Goal: Transaction & Acquisition: Download file/media

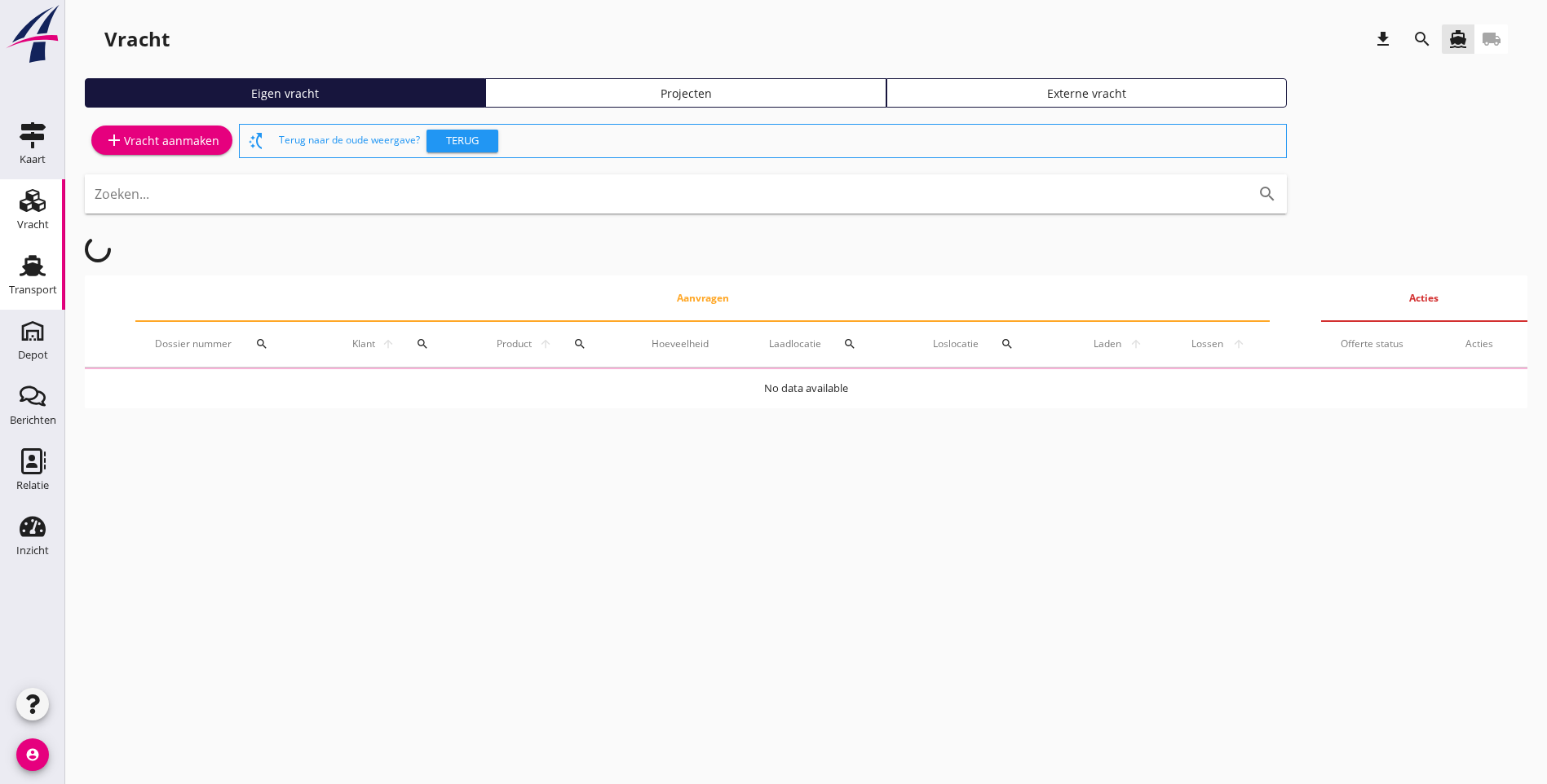
click at [21, 289] on div "Transport" at bounding box center [33, 289] width 48 height 11
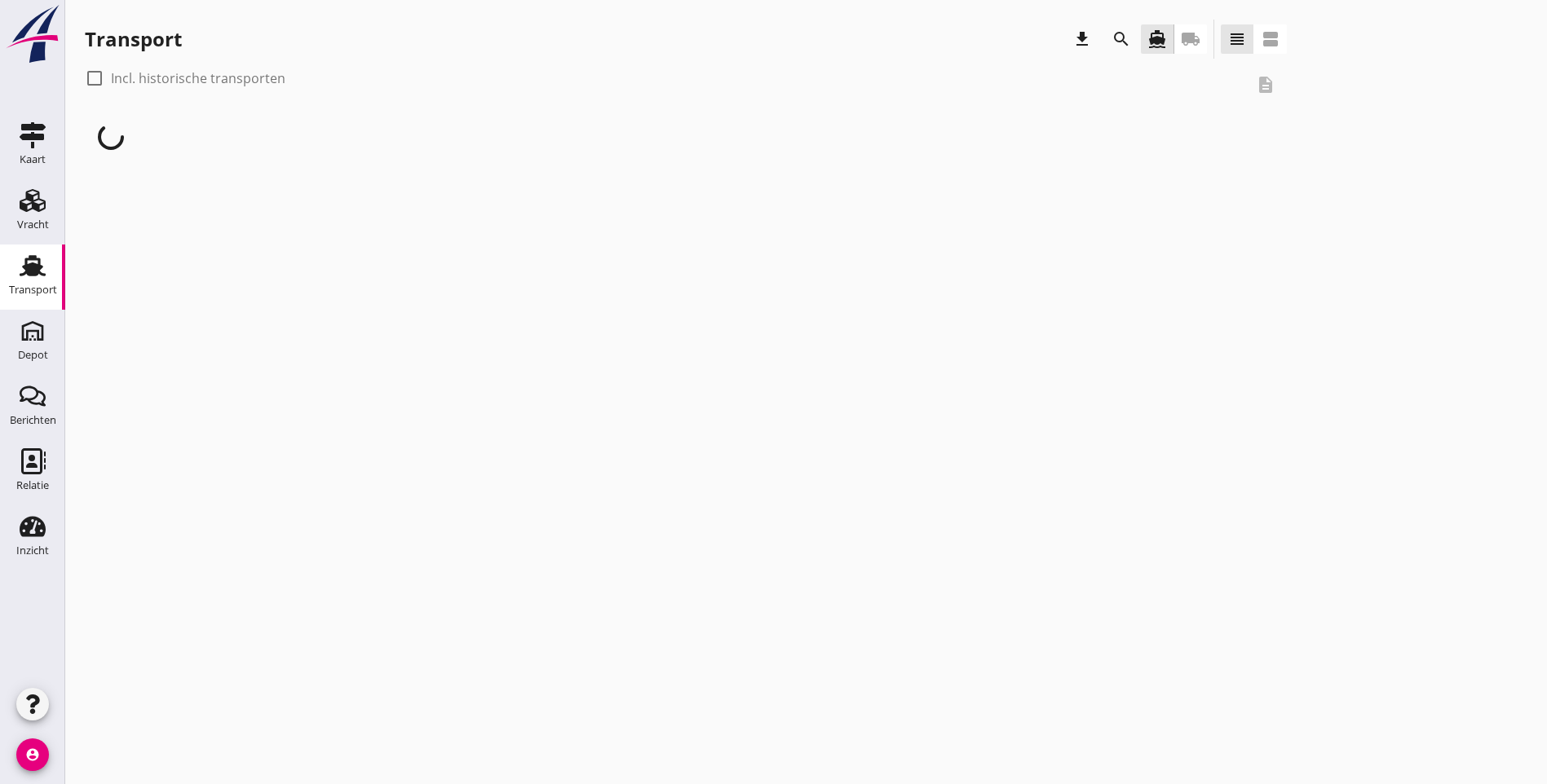
drag, startPoint x: 92, startPoint y: 74, endPoint x: 105, endPoint y: 71, distance: 13.3
click at [92, 75] on div at bounding box center [95, 79] width 28 height 28
checkbox input "true"
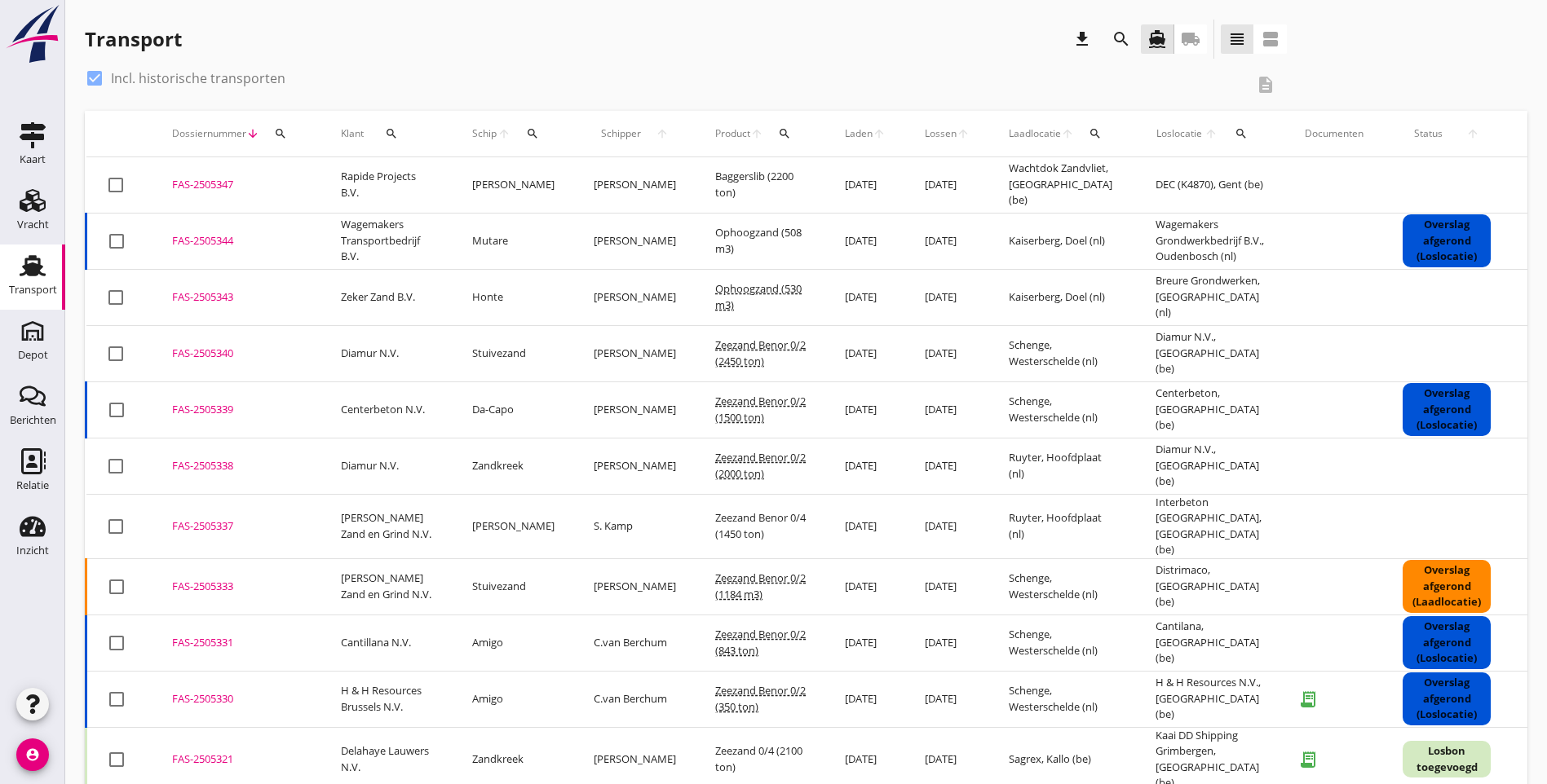
click at [283, 135] on icon "search" at bounding box center [280, 133] width 13 height 13
click at [328, 181] on input "Zoeken op dossiernummer..." at bounding box center [357, 181] width 170 height 26
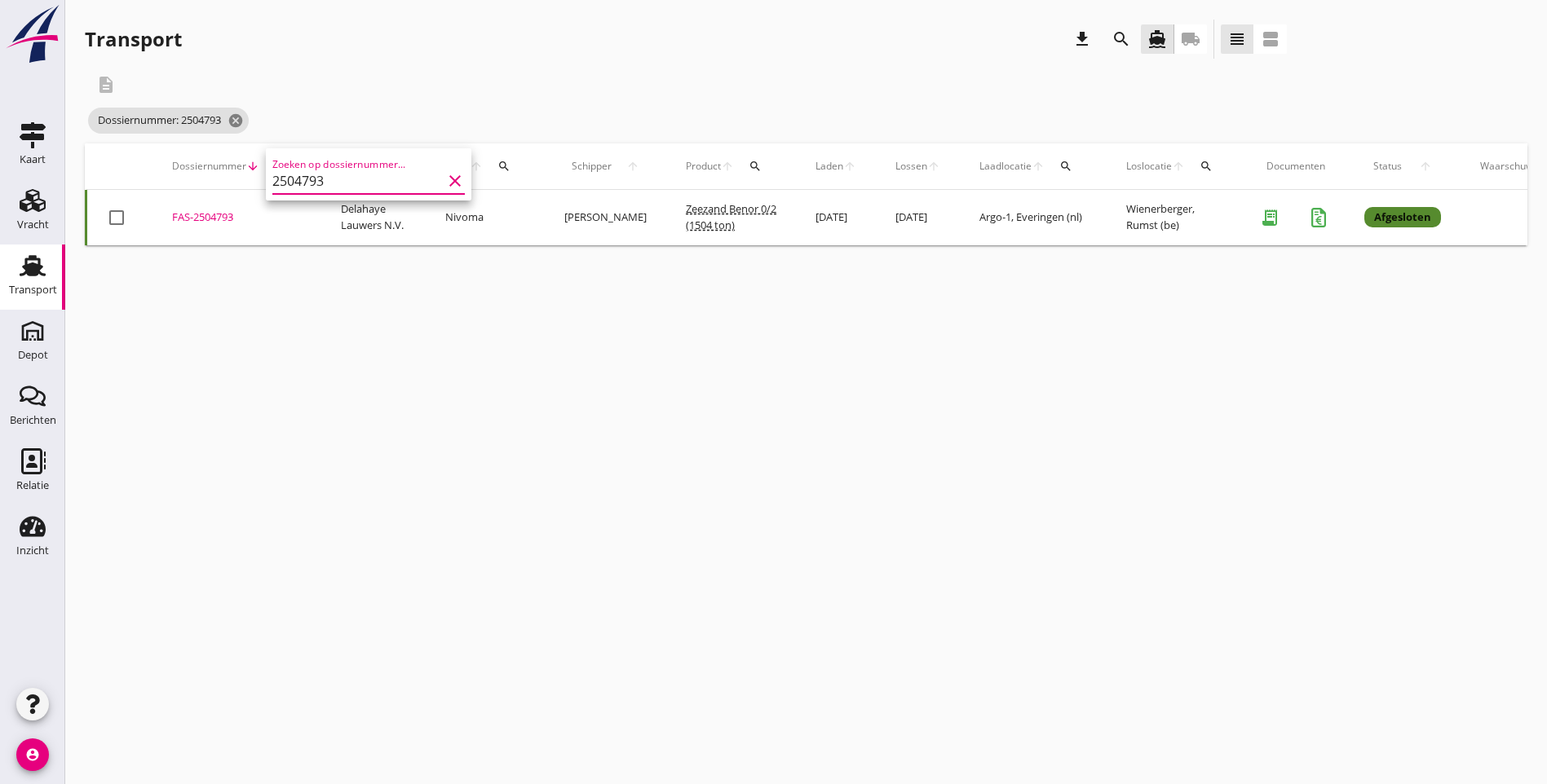
type input "2504793"
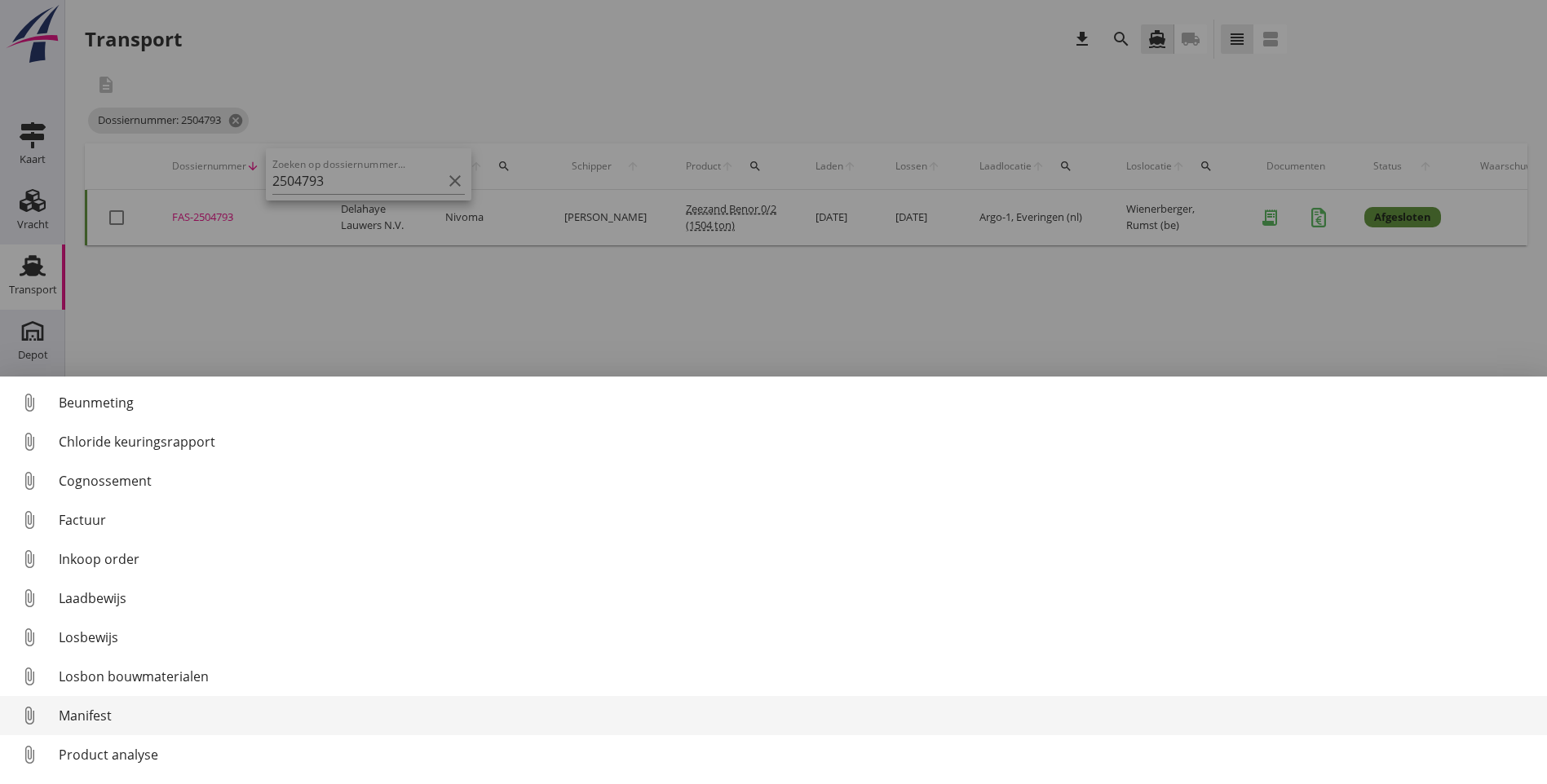
scroll to position [75, 0]
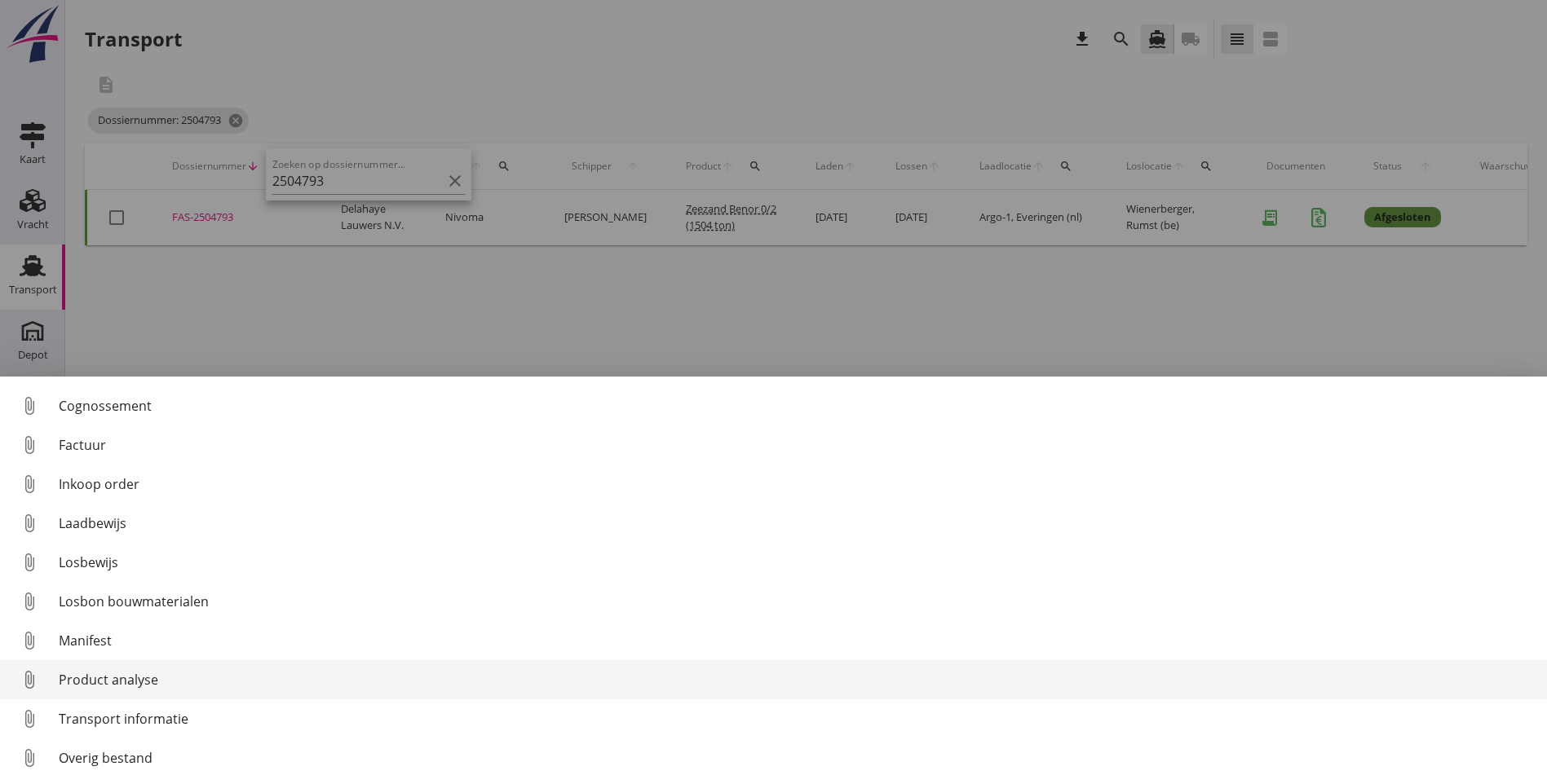
click at [124, 680] on div "Product analyse" at bounding box center [796, 680] width 1475 height 20
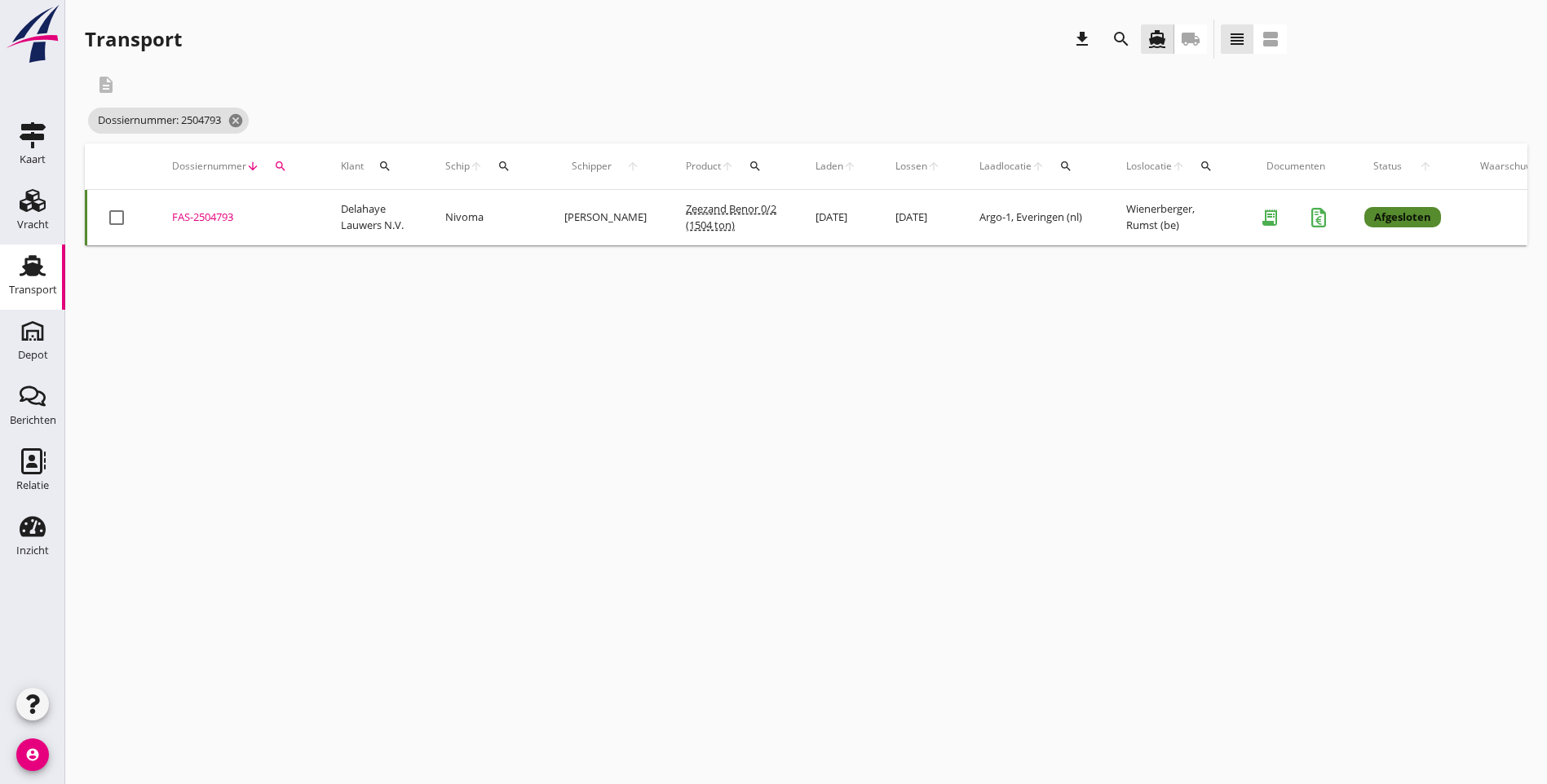
click at [217, 220] on div "FAS-2504793" at bounding box center [237, 217] width 130 height 16
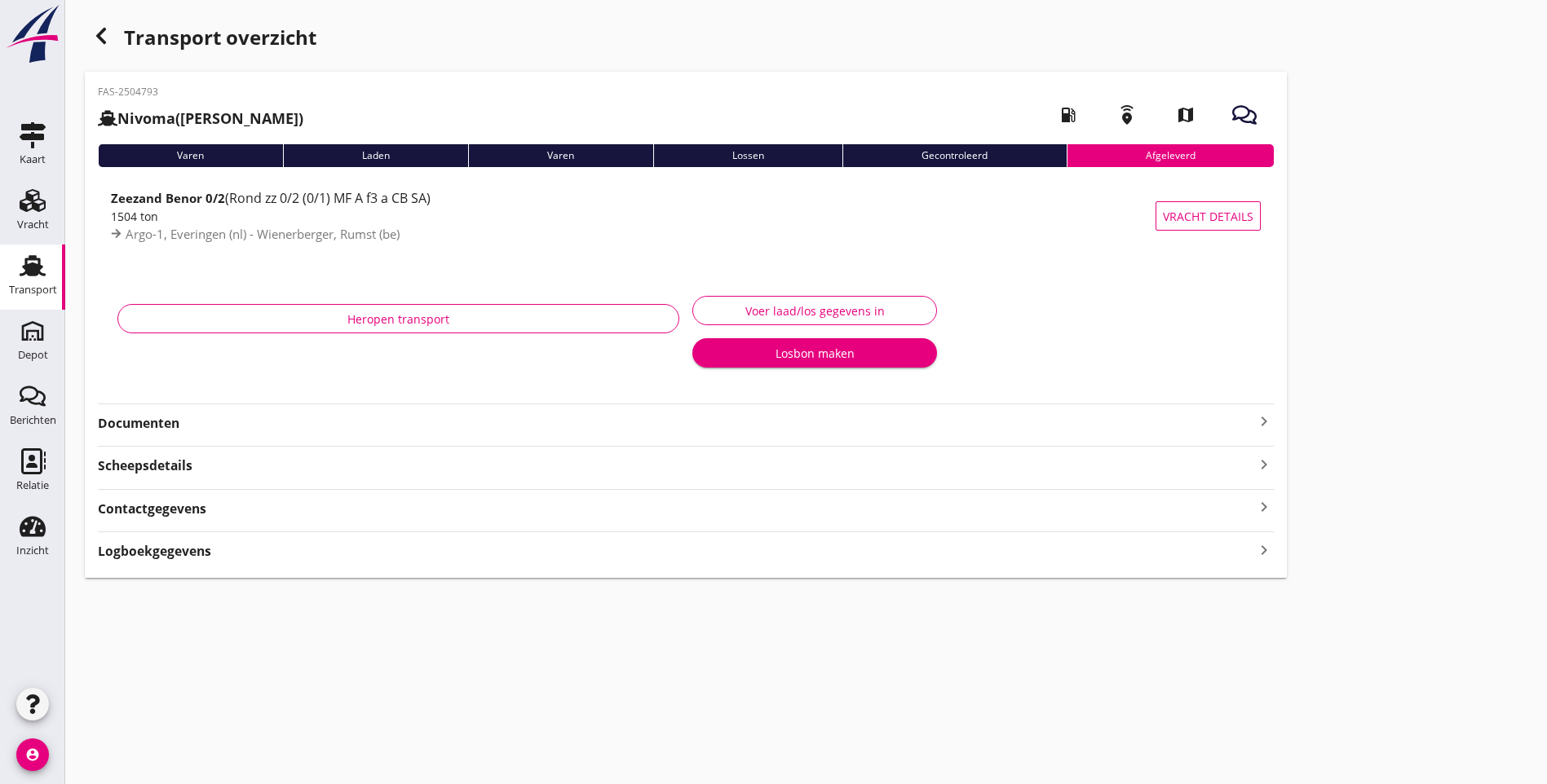
click at [165, 425] on strong "Documenten" at bounding box center [676, 423] width 1157 height 19
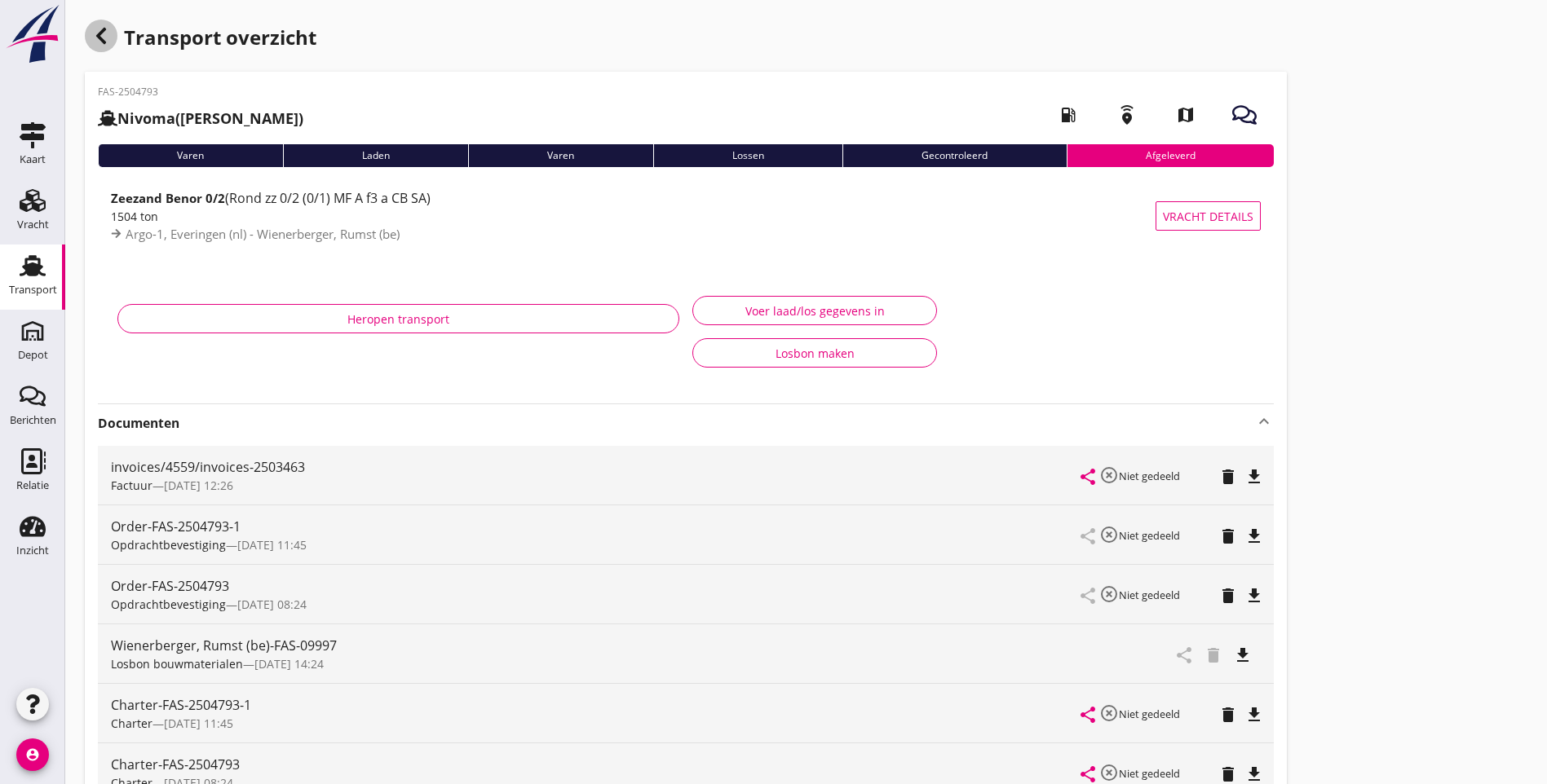
click at [106, 38] on icon "button" at bounding box center [102, 36] width 20 height 20
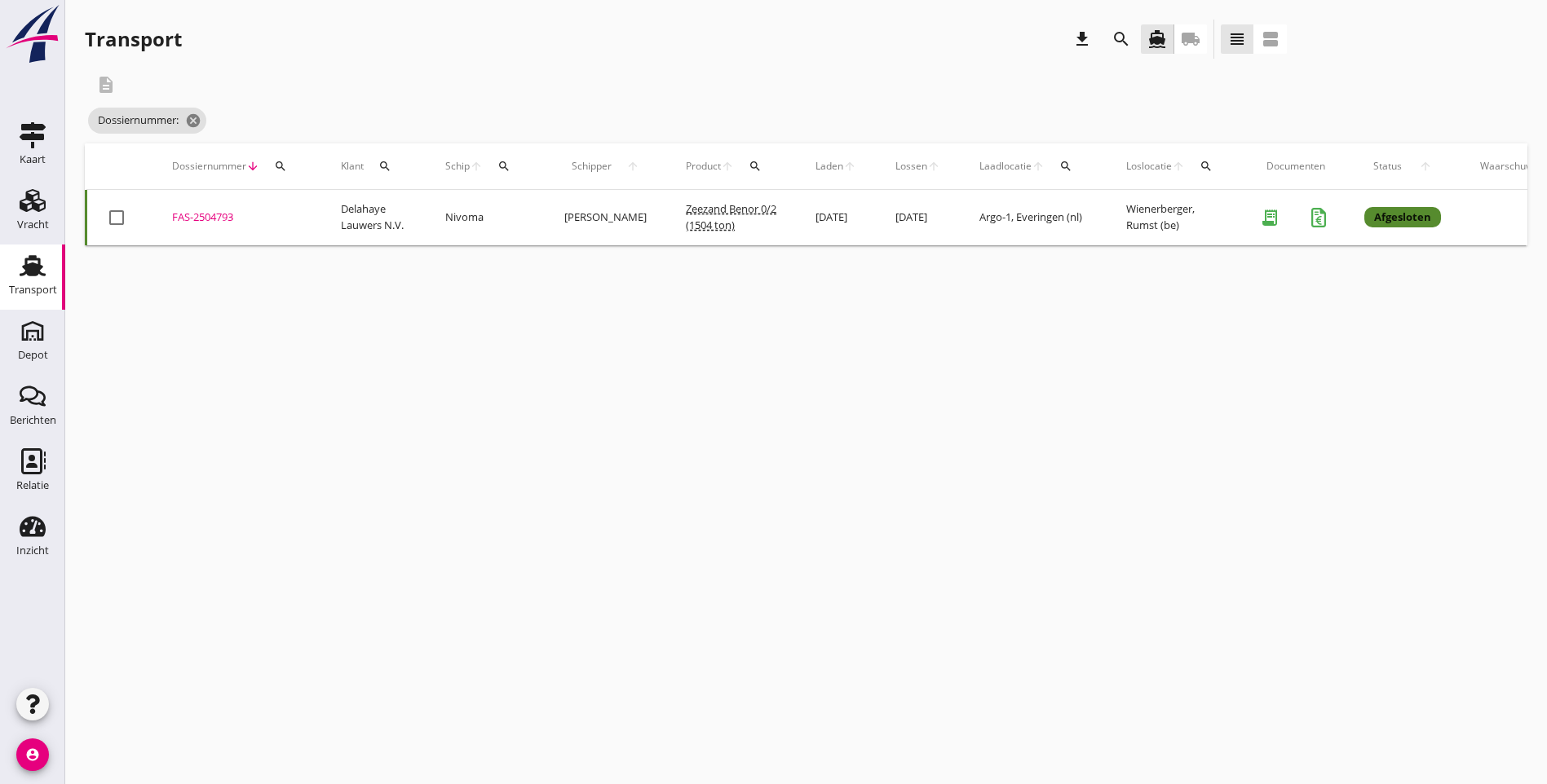
click at [285, 164] on icon "search" at bounding box center [280, 166] width 13 height 13
click at [333, 207] on input "Zoeken op dossiernummer..." at bounding box center [357, 213] width 170 height 26
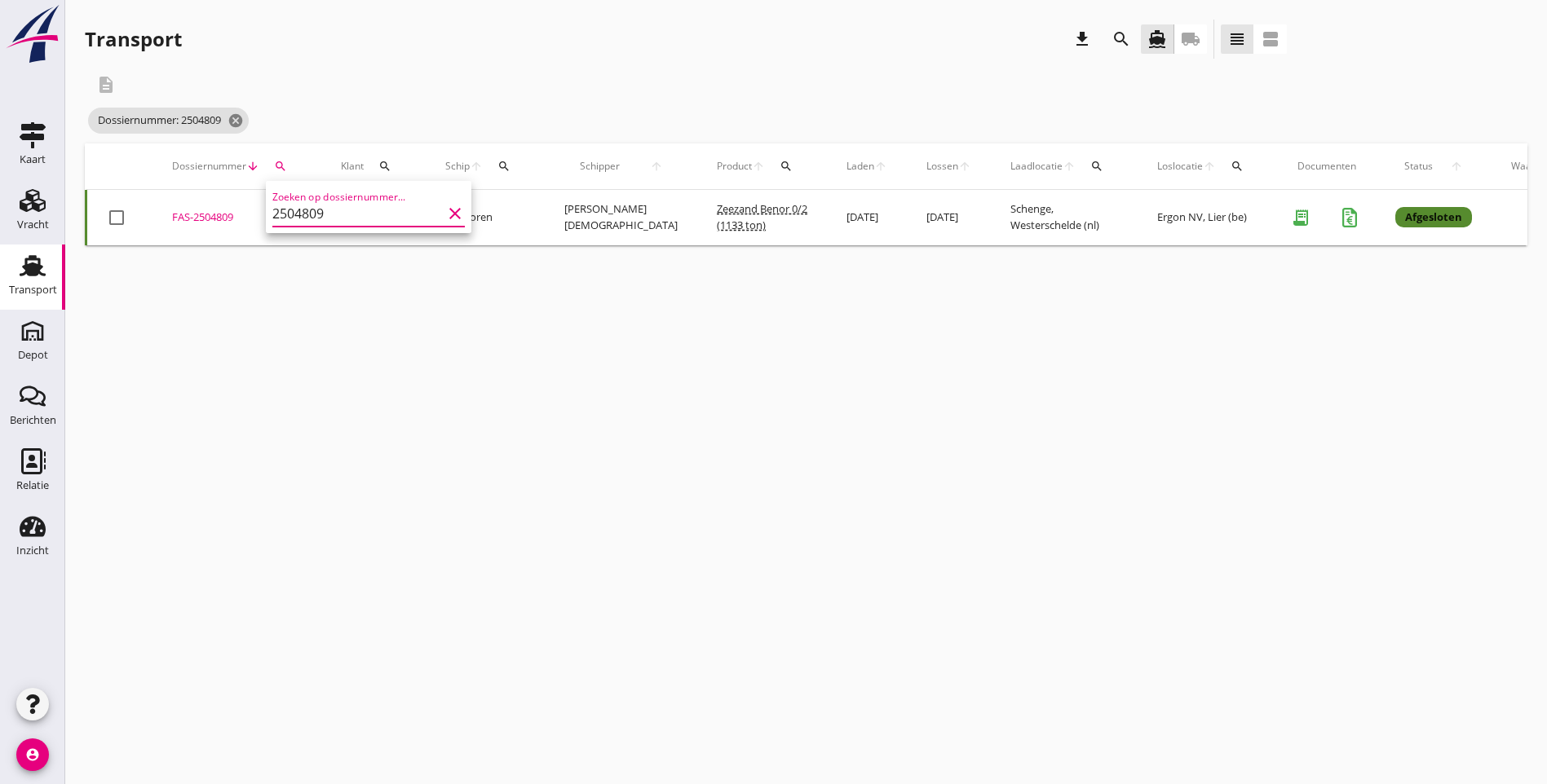
type input "2504809"
click at [472, 114] on div "Dossiernummer: 2504809 cancel" at bounding box center [686, 121] width 1203 height 33
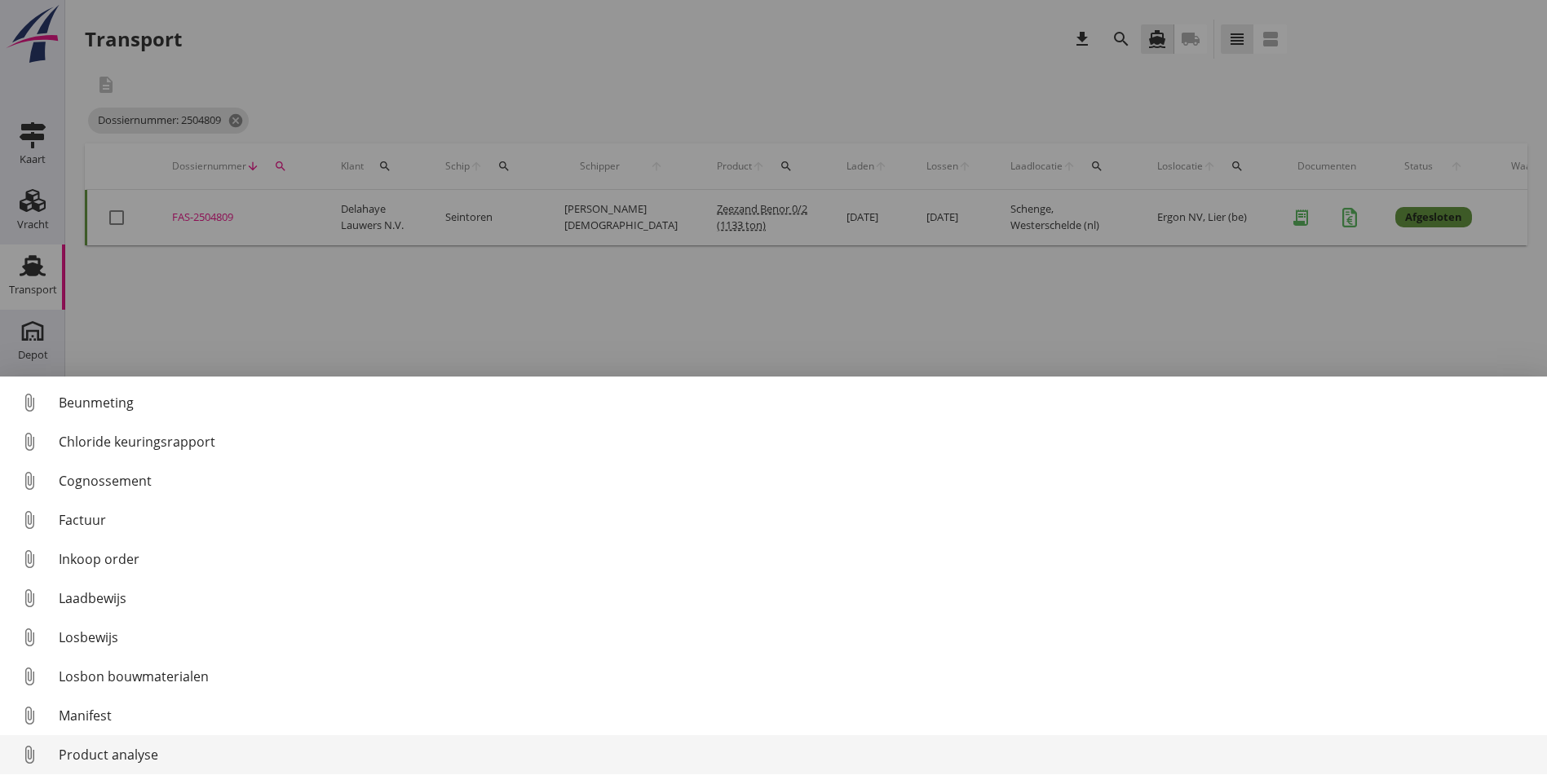
click at [131, 750] on div "Product analyse" at bounding box center [796, 755] width 1475 height 20
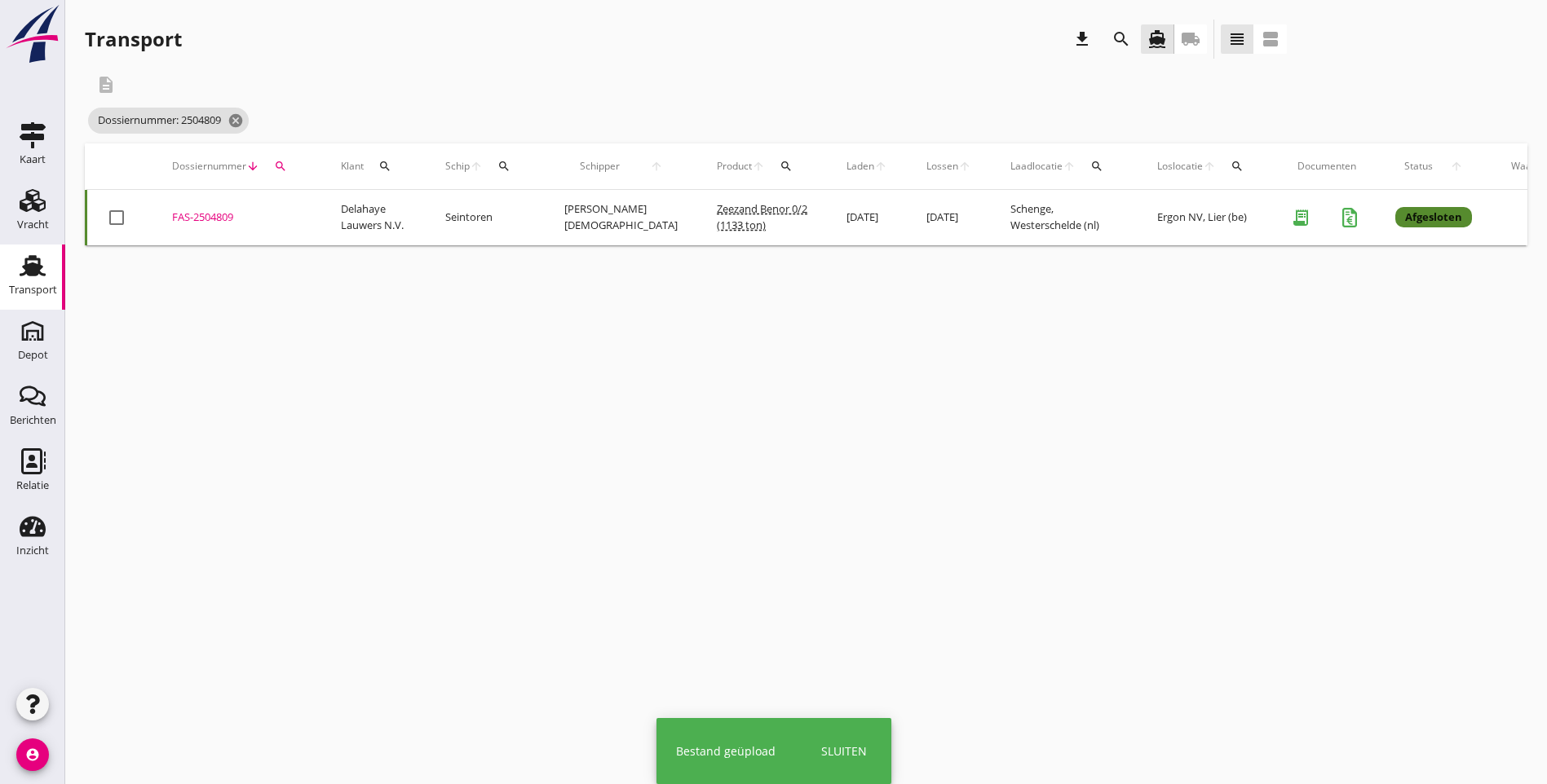
click at [207, 216] on div "FAS-2504809" at bounding box center [237, 217] width 130 height 16
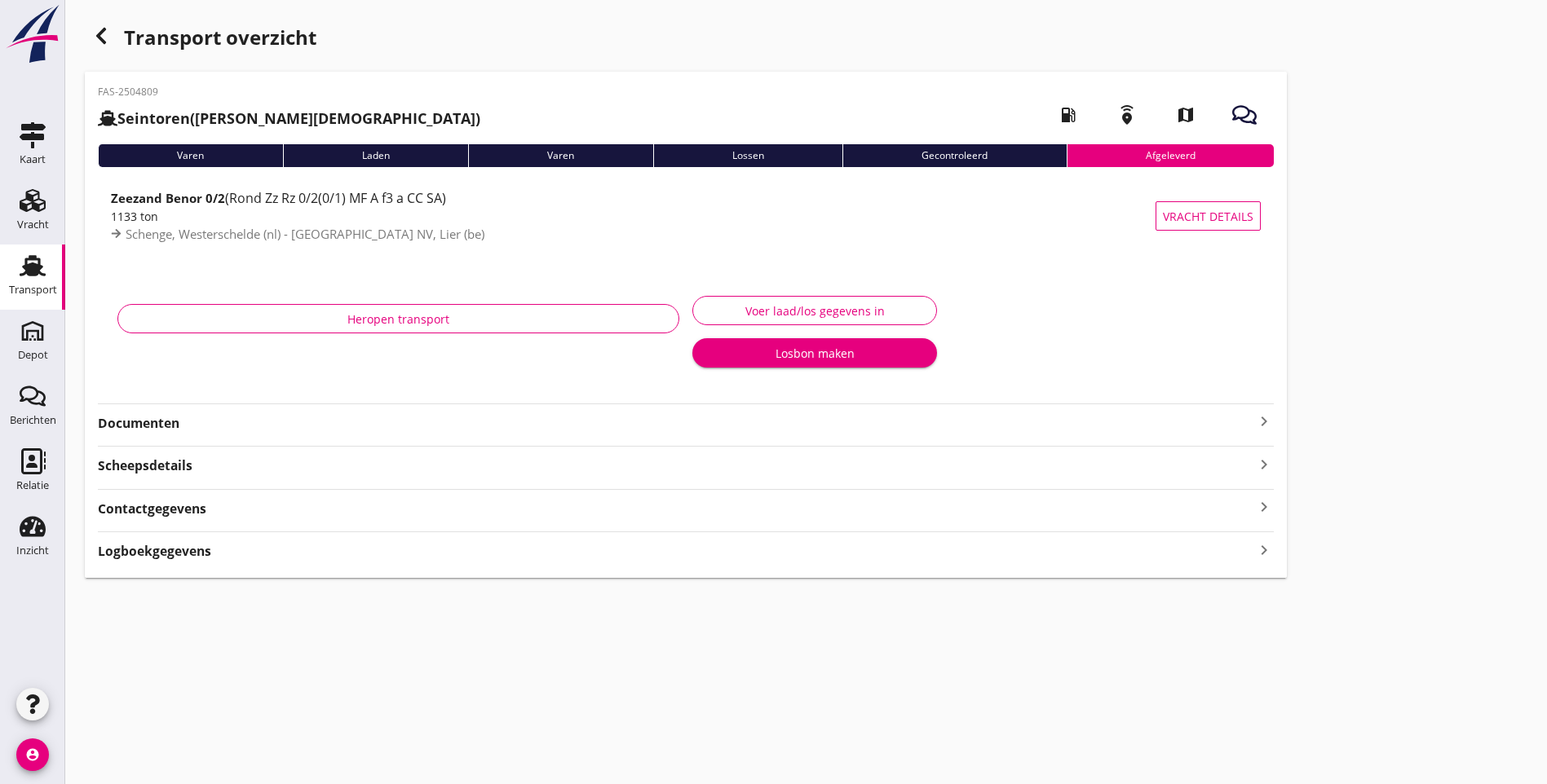
click at [168, 426] on strong "Documenten" at bounding box center [676, 423] width 1157 height 19
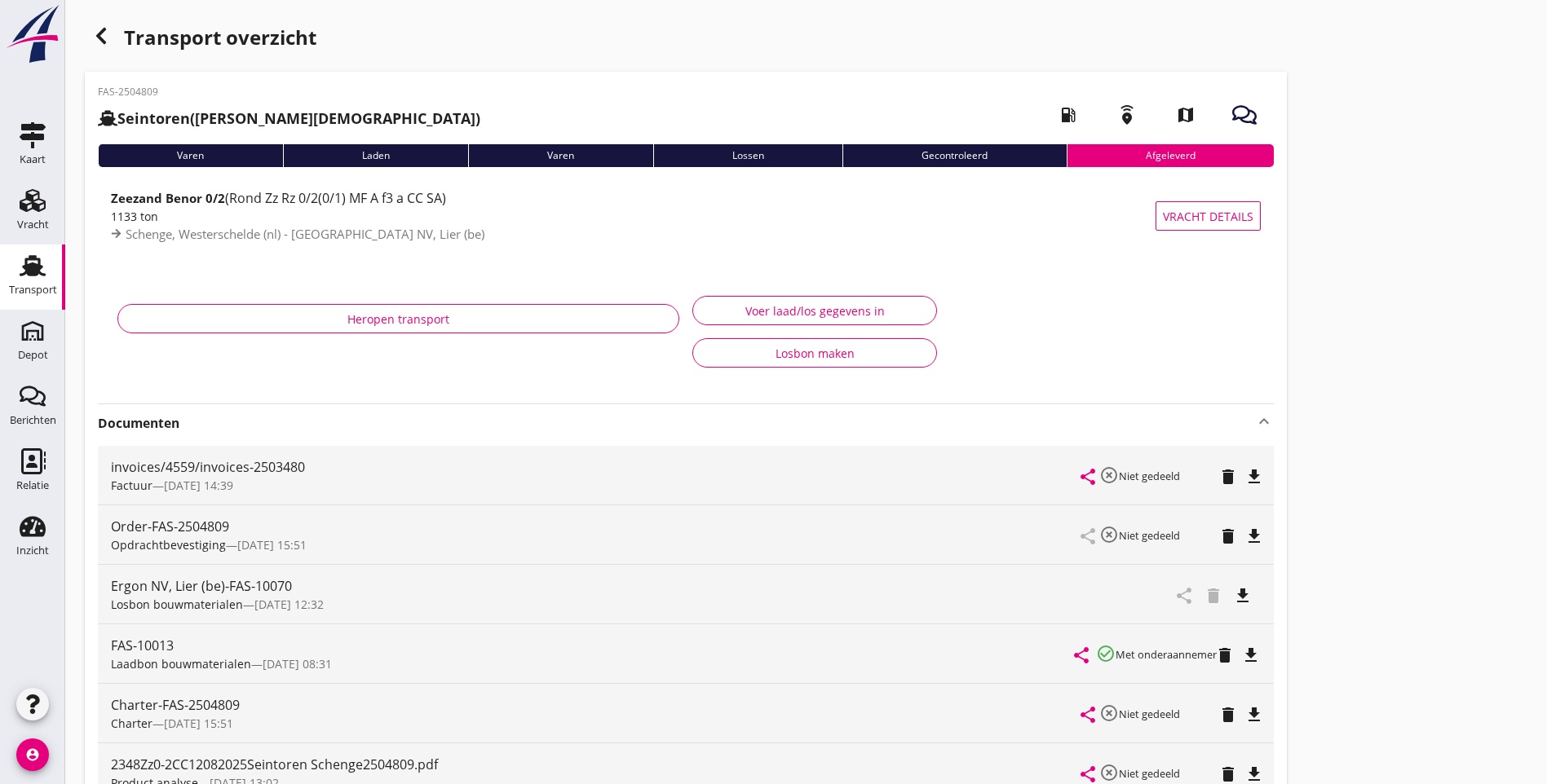
click at [104, 30] on use "button" at bounding box center [101, 36] width 10 height 16
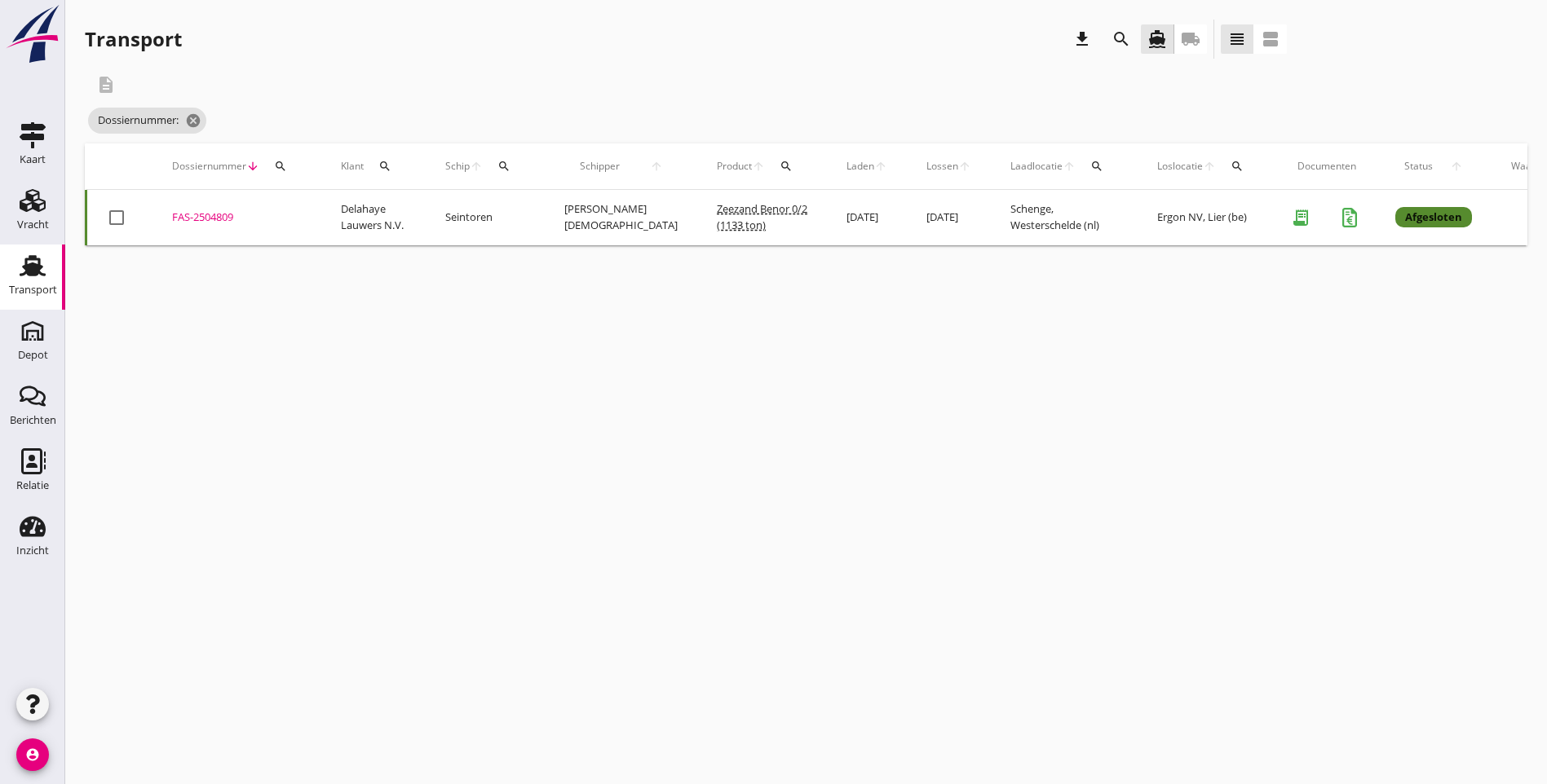
drag, startPoint x: 357, startPoint y: 414, endPoint x: 328, endPoint y: 379, distance: 45.5
click at [357, 413] on div "cancel You are impersonating another user. Transport download search directions…" at bounding box center [805, 392] width 1482 height 784
click at [227, 216] on div "FAS-2504809" at bounding box center [237, 217] width 130 height 16
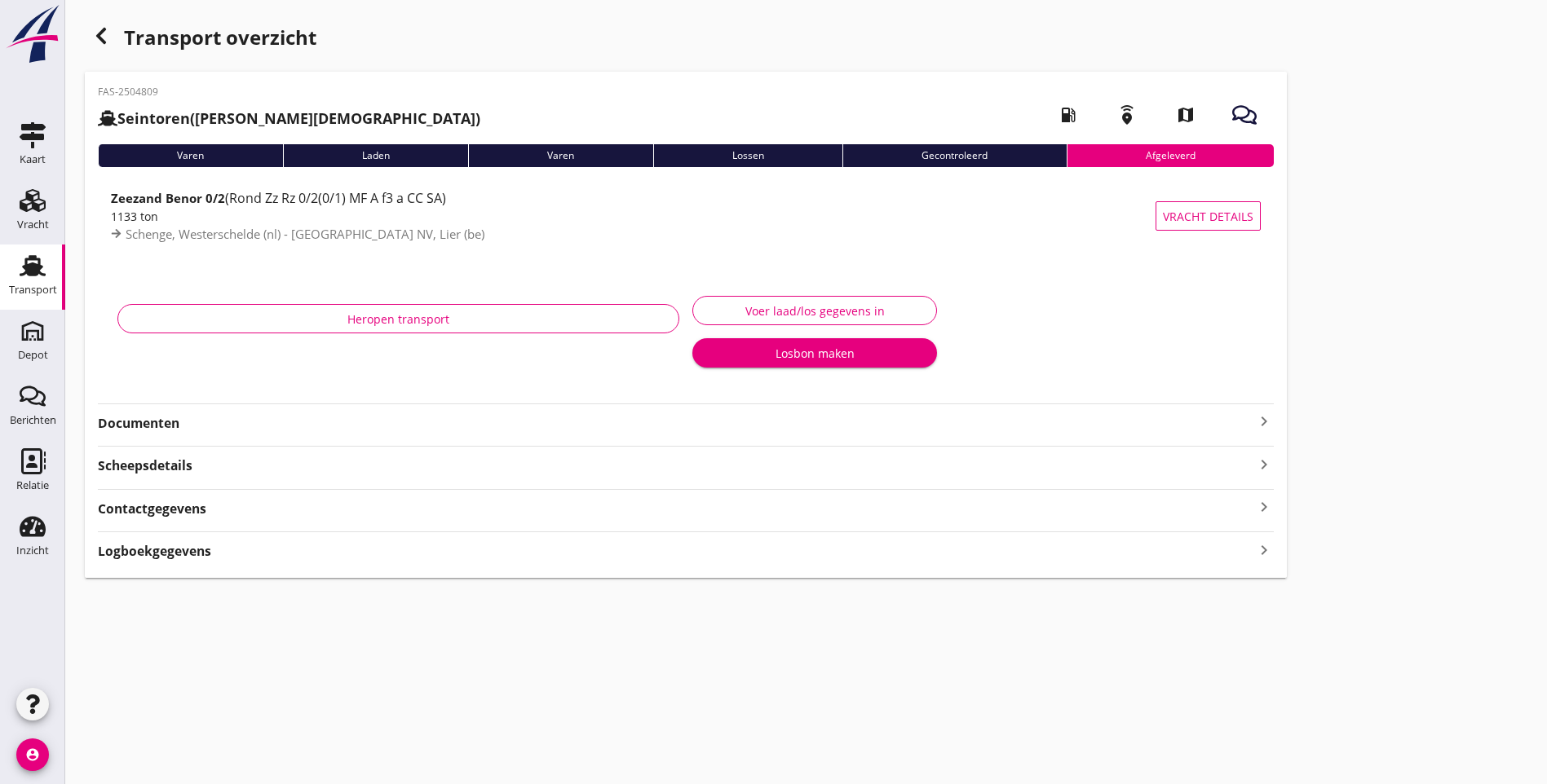
click at [172, 423] on strong "Documenten" at bounding box center [676, 423] width 1157 height 19
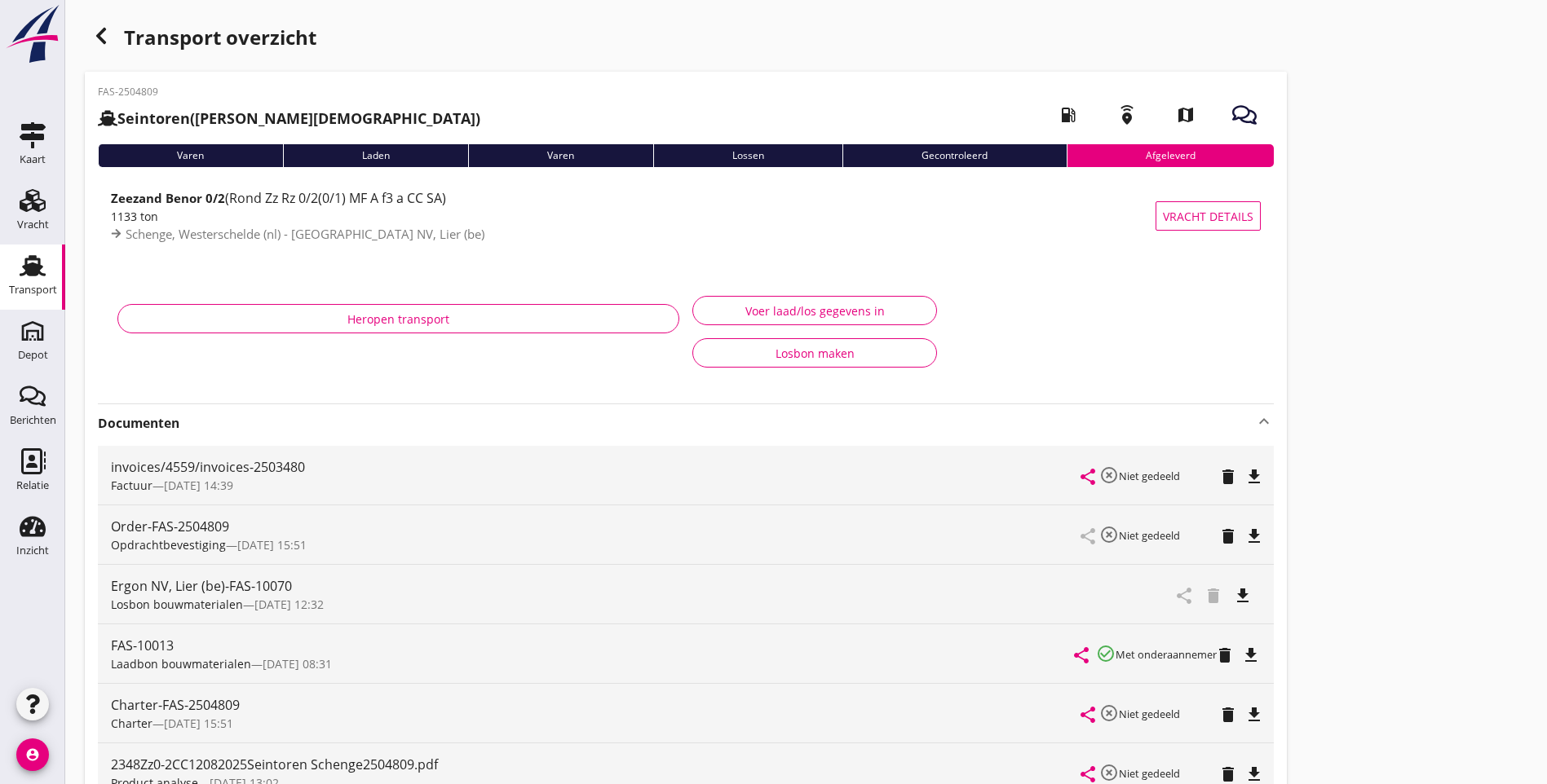
click at [1234, 594] on icon "file_download" at bounding box center [1244, 596] width 20 height 20
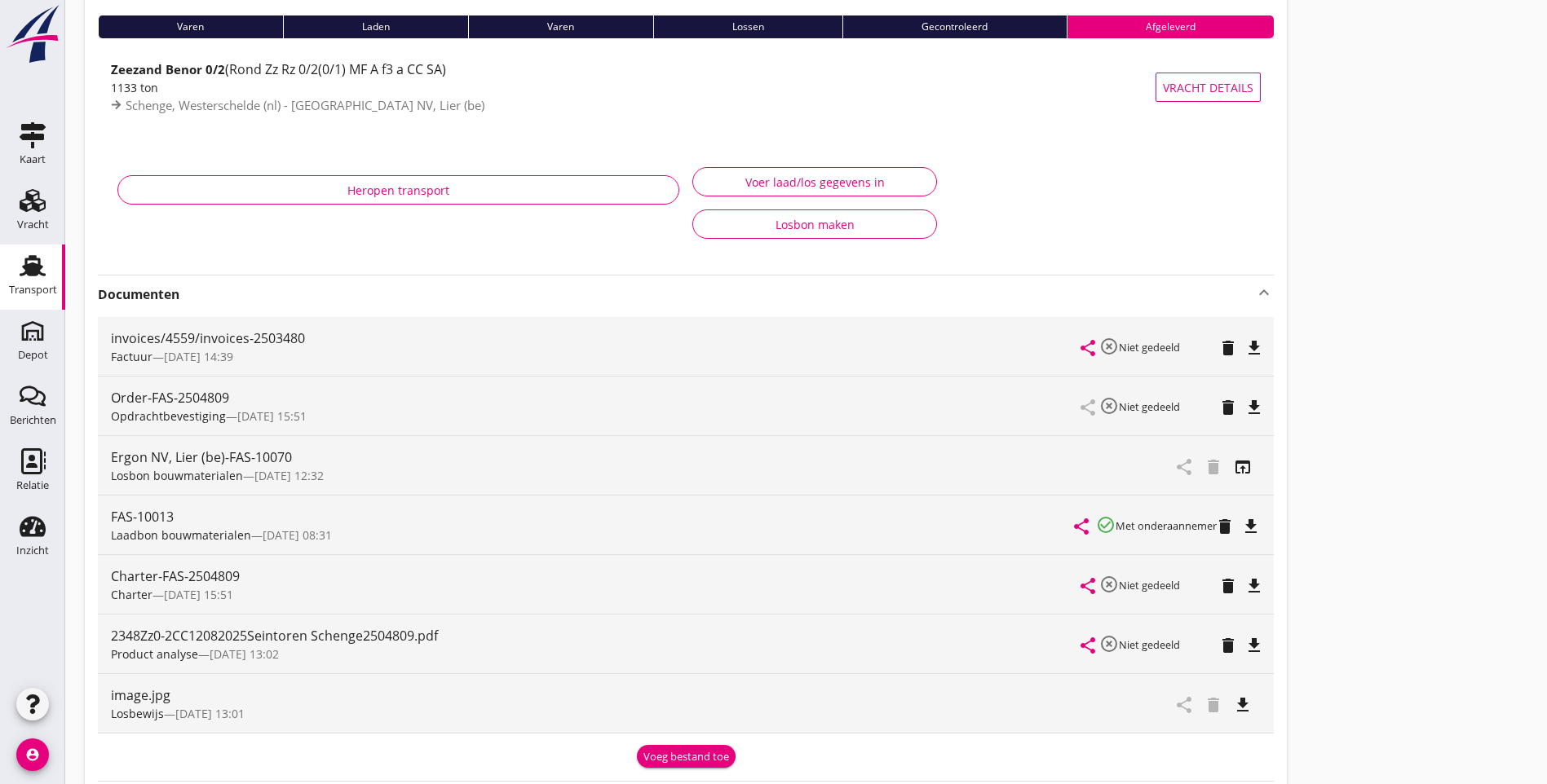
scroll to position [163, 0]
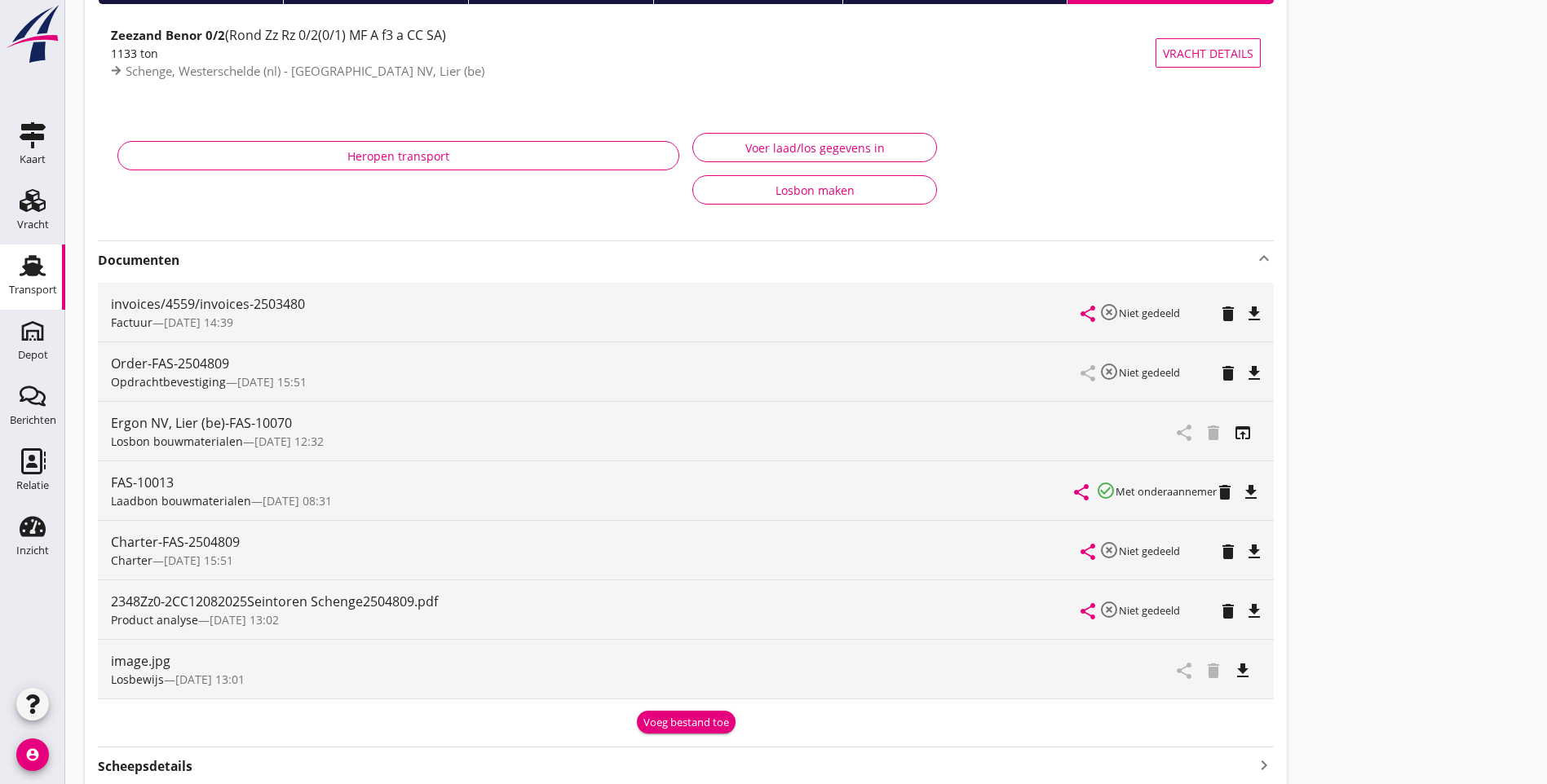
click at [1234, 670] on icon "file_download" at bounding box center [1244, 671] width 20 height 20
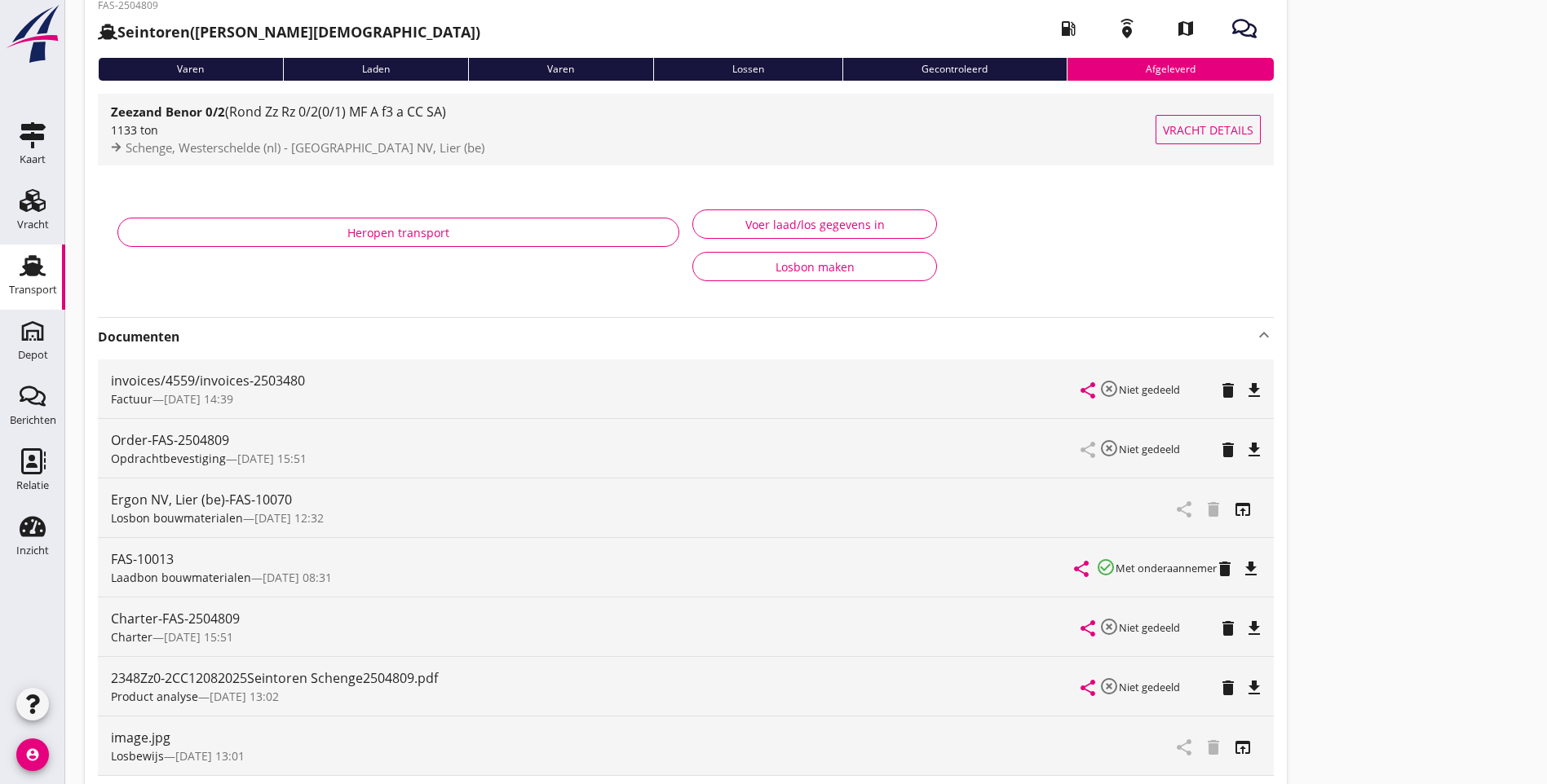
scroll to position [0, 0]
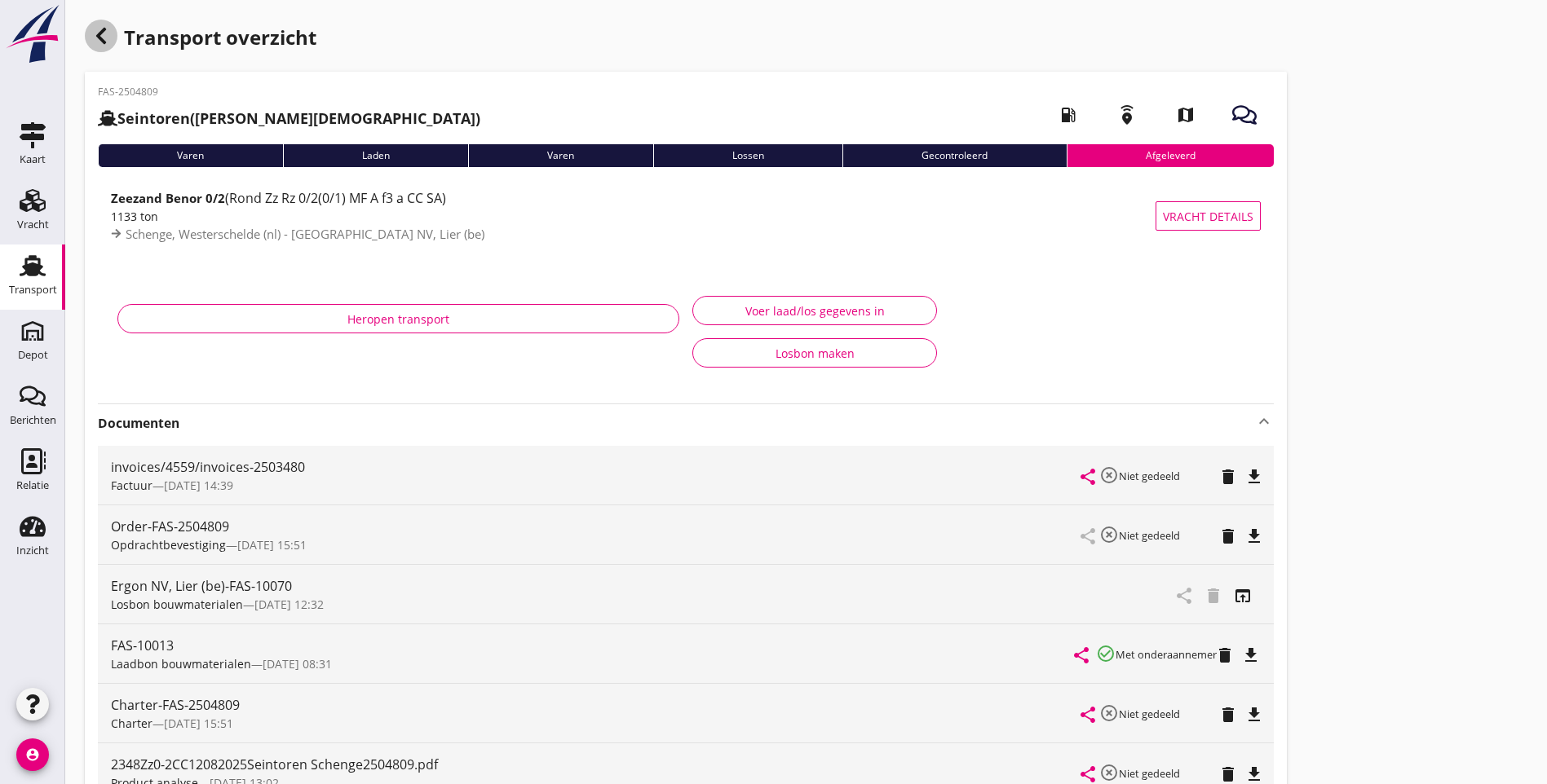
click at [100, 44] on icon "button" at bounding box center [102, 36] width 20 height 20
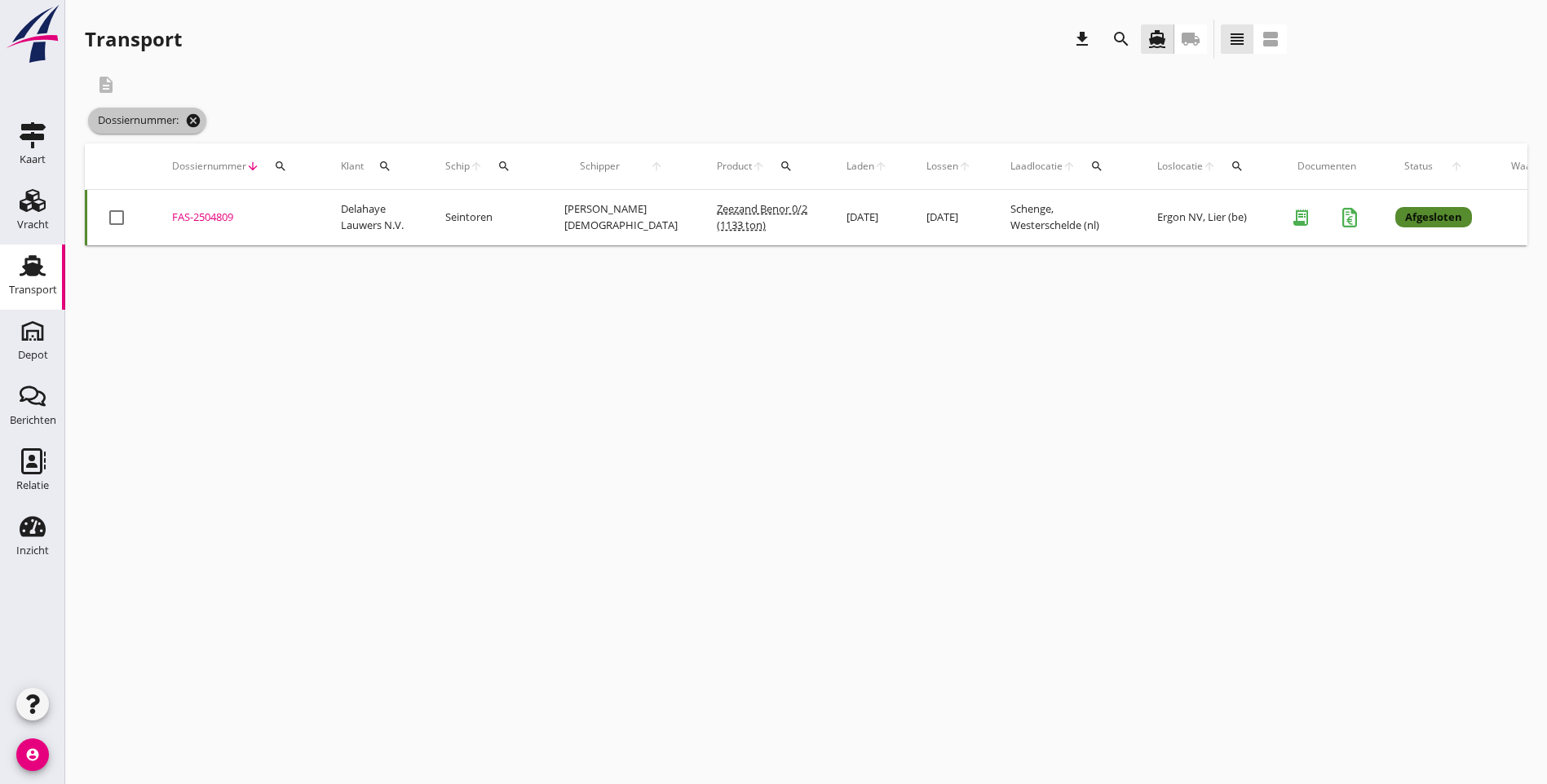
click at [195, 120] on icon "cancel" at bounding box center [193, 121] width 16 height 16
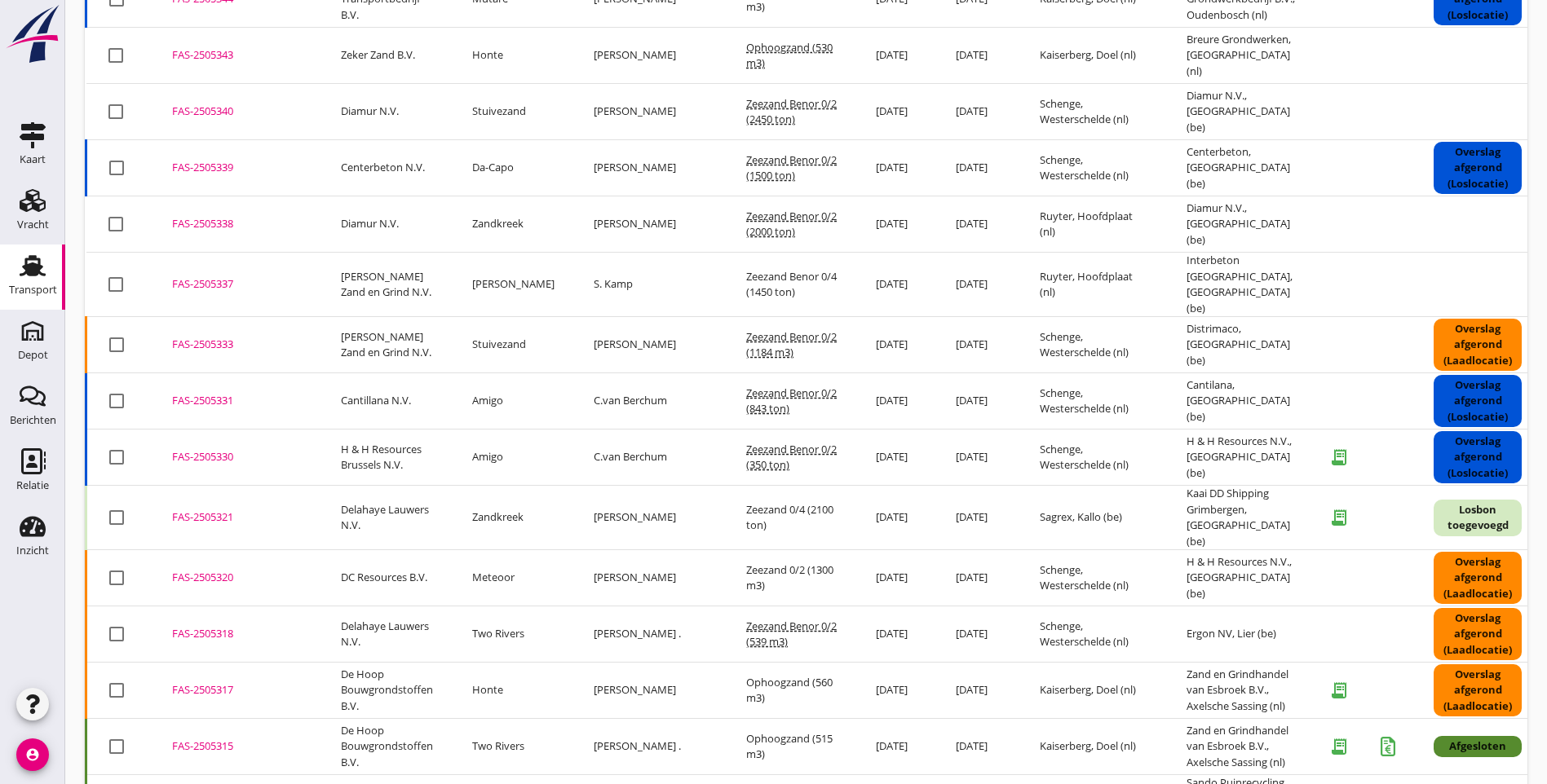
scroll to position [636, 0]
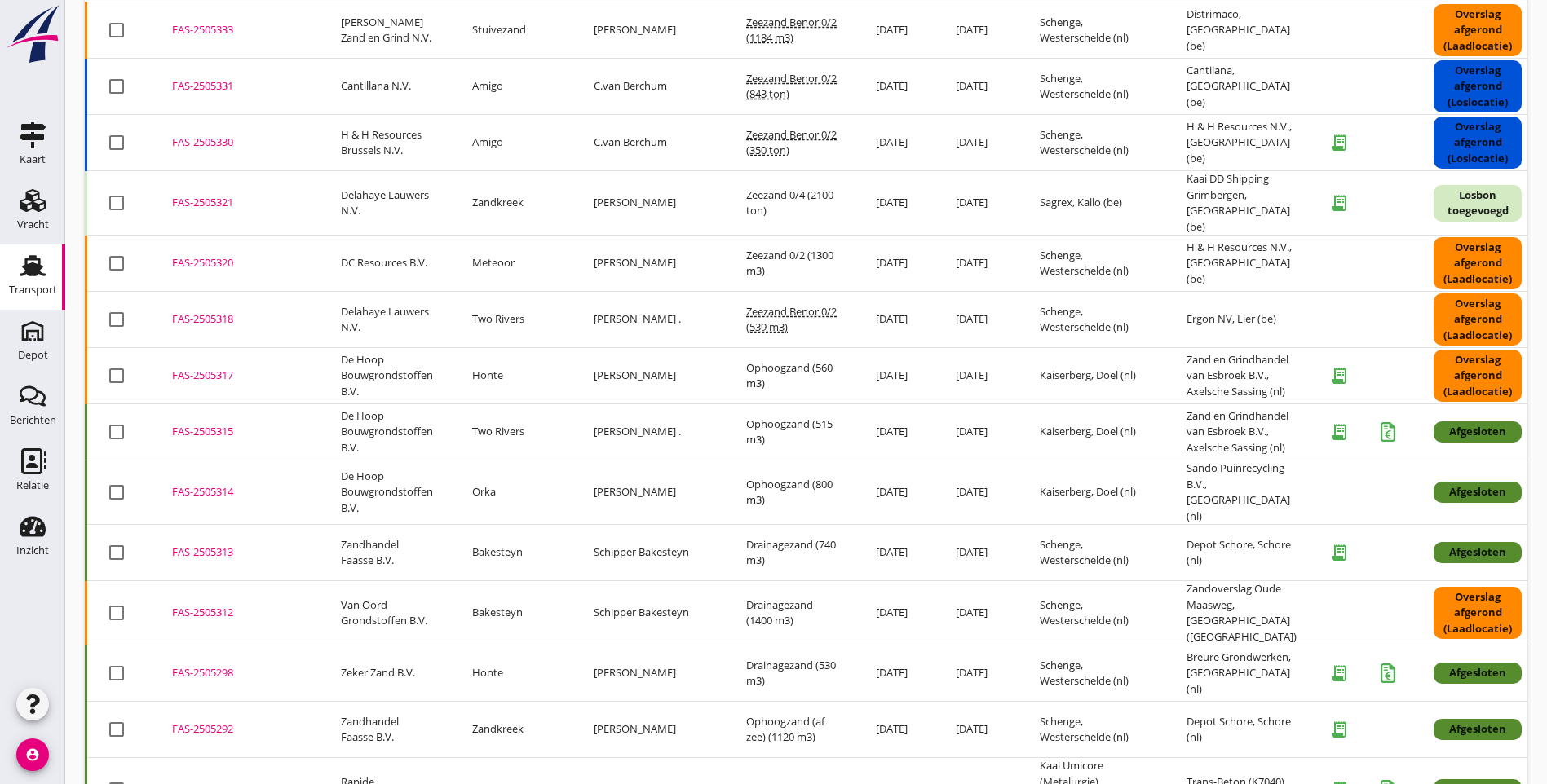
click at [216, 311] on div "FAS-2505318" at bounding box center [237, 319] width 130 height 16
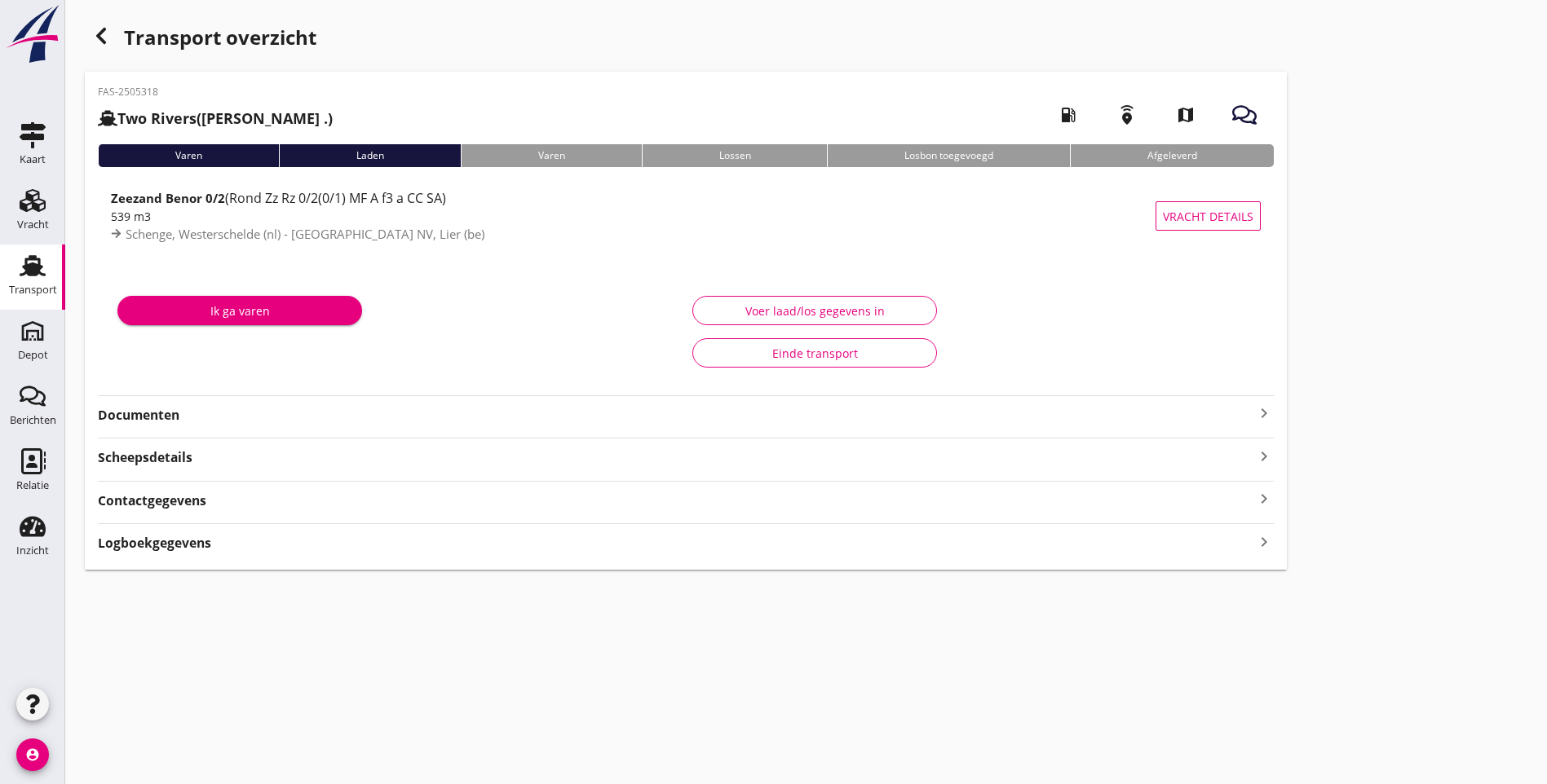
click at [150, 414] on strong "Documenten" at bounding box center [676, 415] width 1157 height 19
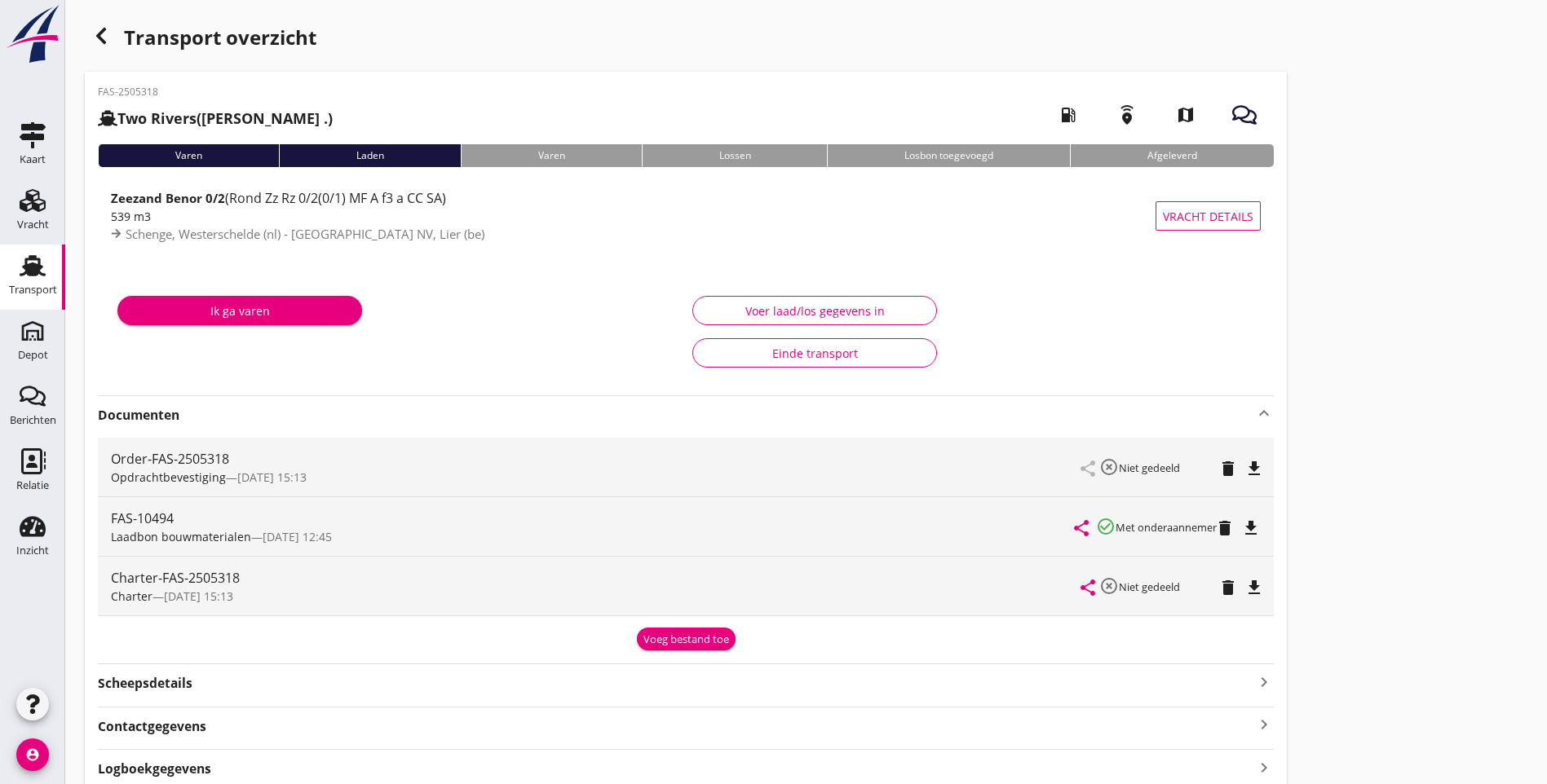
click at [1245, 470] on icon "file_download" at bounding box center [1255, 469] width 20 height 20
click at [96, 38] on icon "button" at bounding box center [102, 36] width 20 height 20
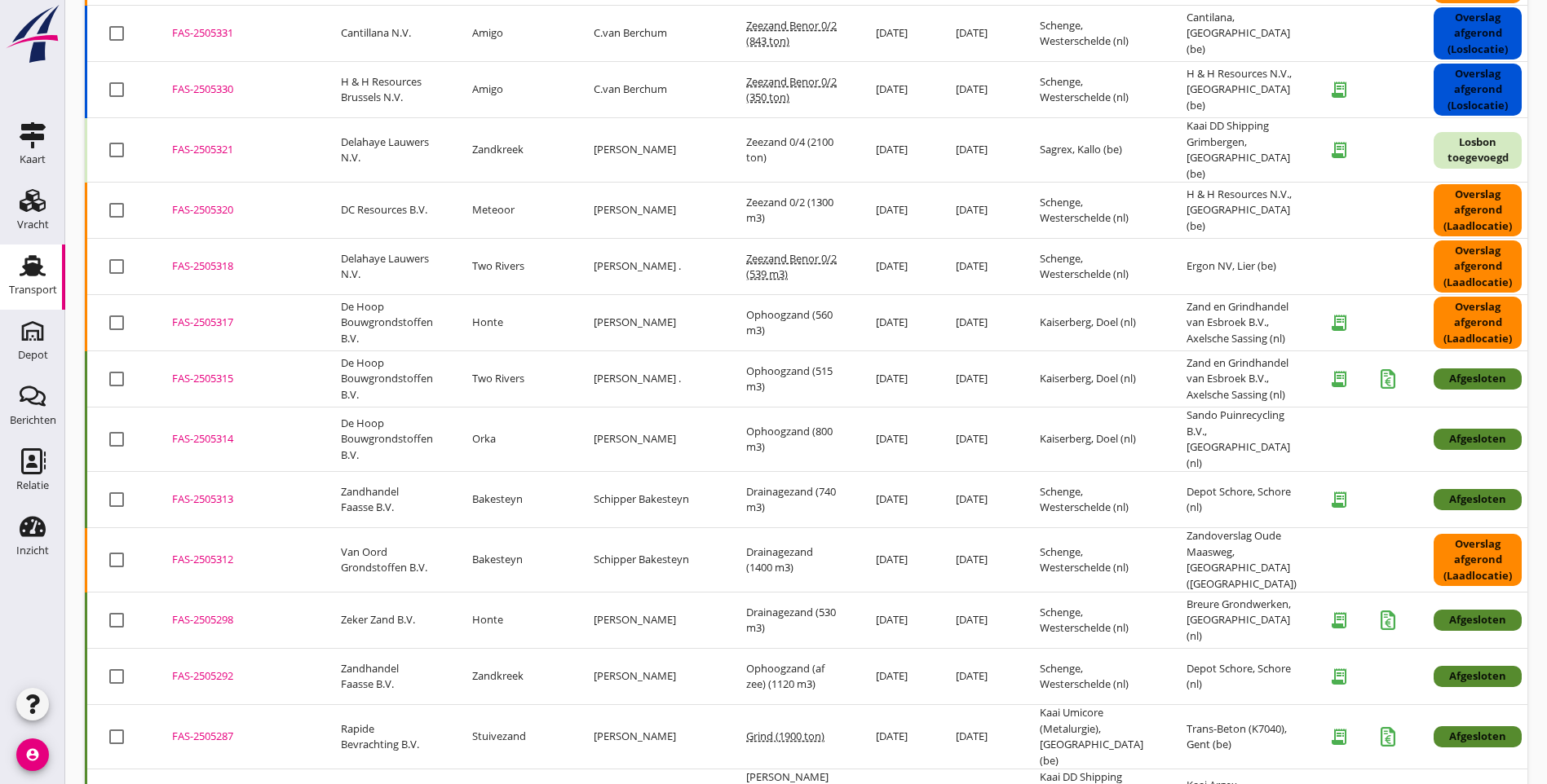
scroll to position [1126, 0]
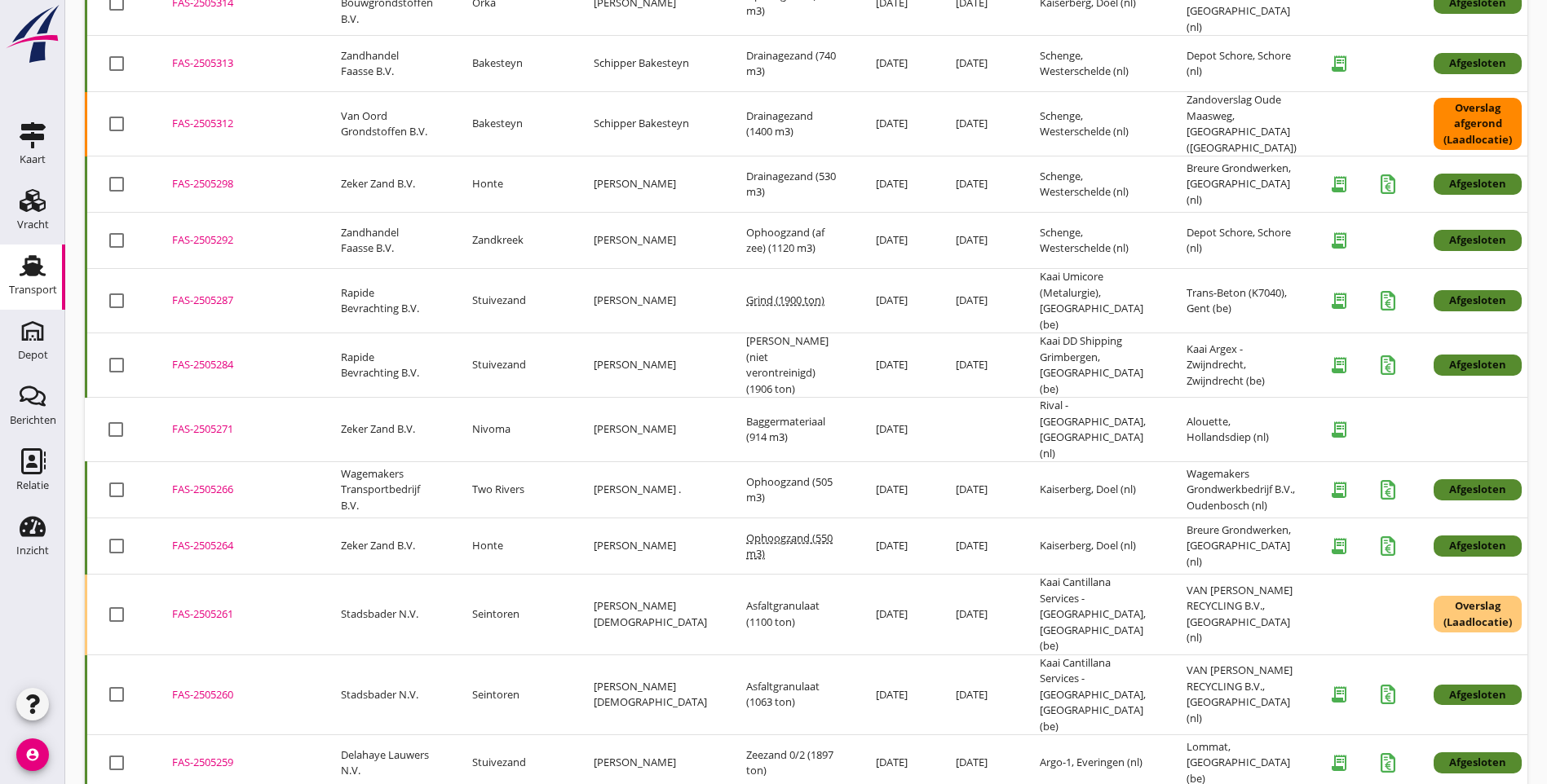
click at [208, 241] on div "FAS-2505292" at bounding box center [237, 240] width 130 height 16
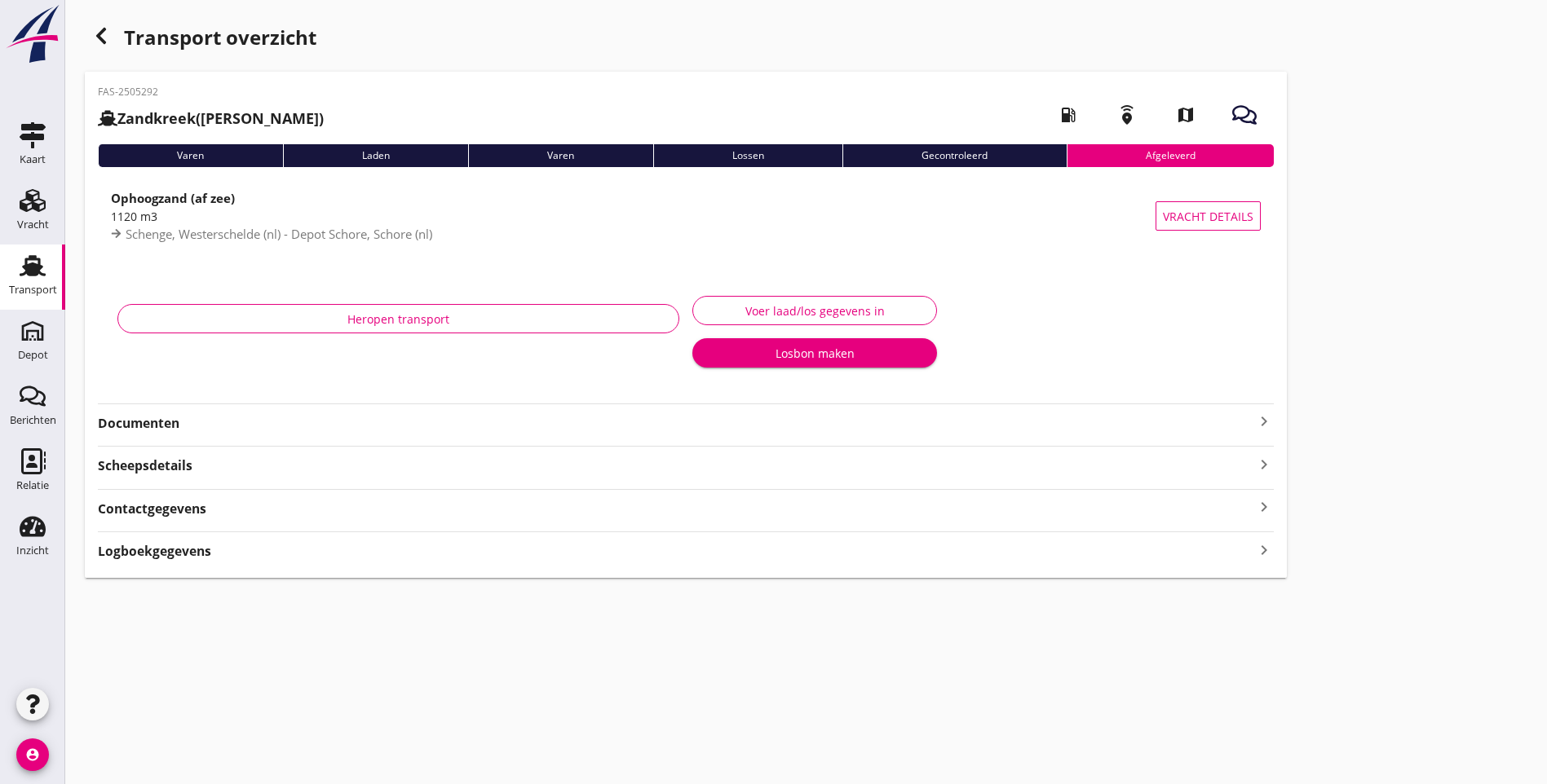
click at [147, 422] on strong "Documenten" at bounding box center [676, 423] width 1157 height 19
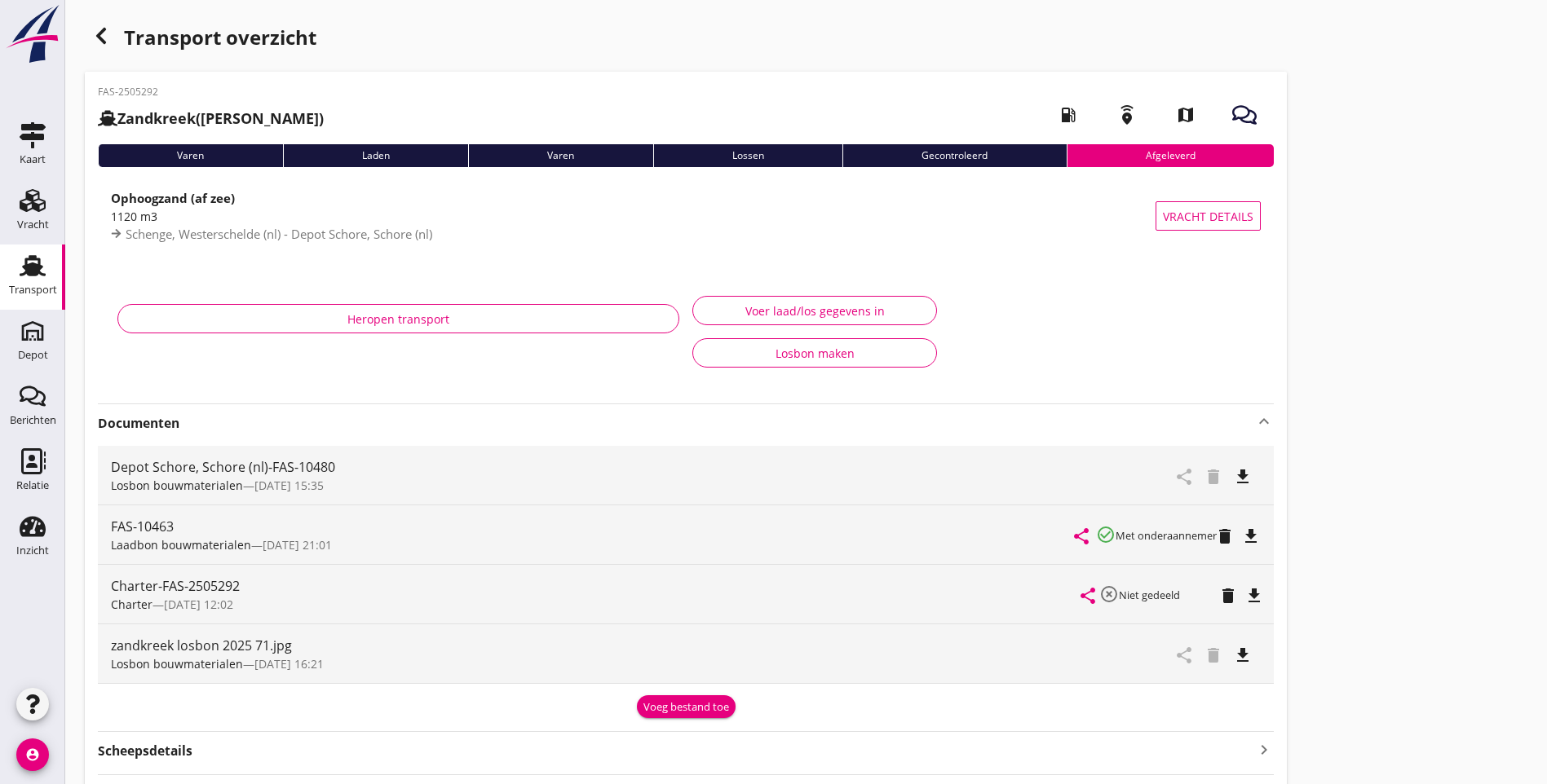
click at [1234, 475] on icon "file_download" at bounding box center [1244, 477] width 20 height 20
click at [1242, 537] on icon "file_download" at bounding box center [1252, 537] width 20 height 20
